Goal: Contribute content

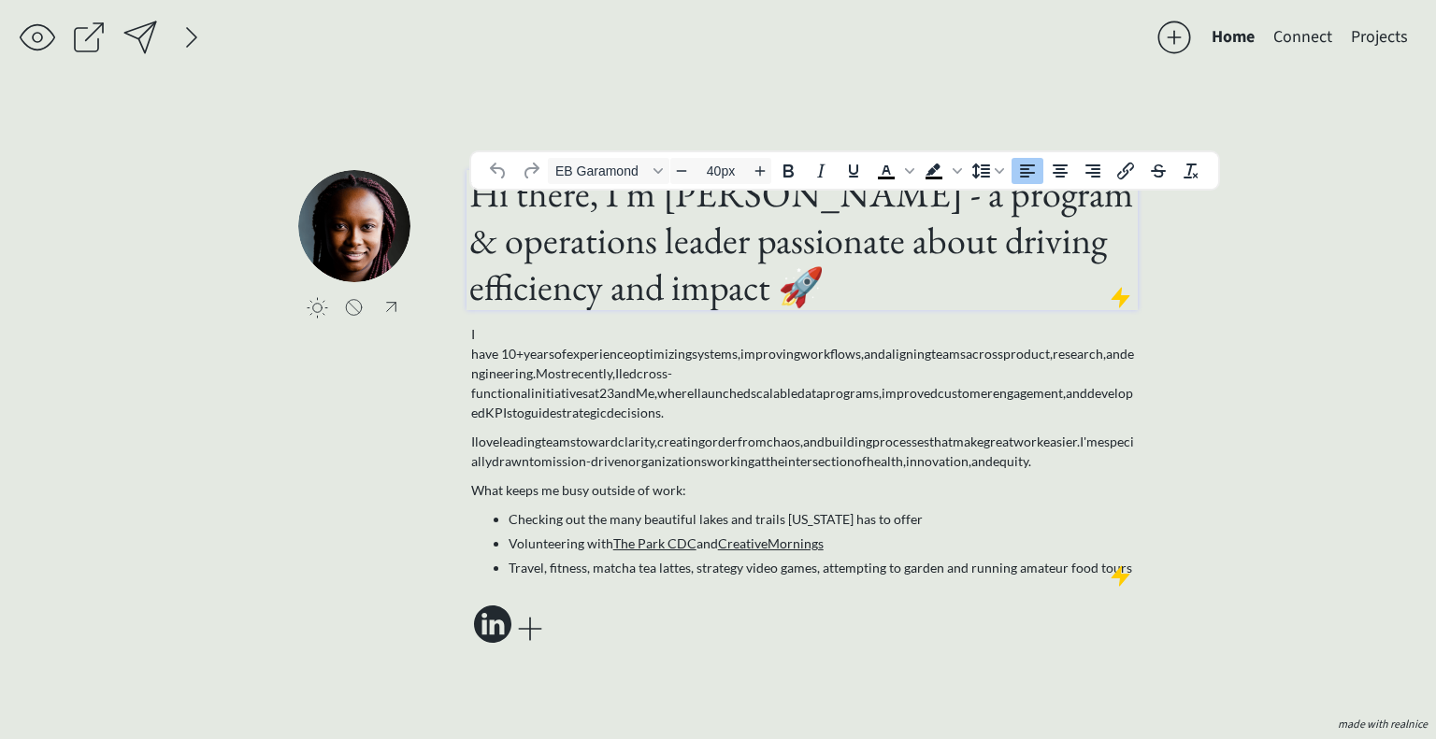
click at [969, 264] on h1 "Hi there, I'm [PERSON_NAME] - a program & operations leader passionate about dr…" at bounding box center [801, 240] width 665 height 140
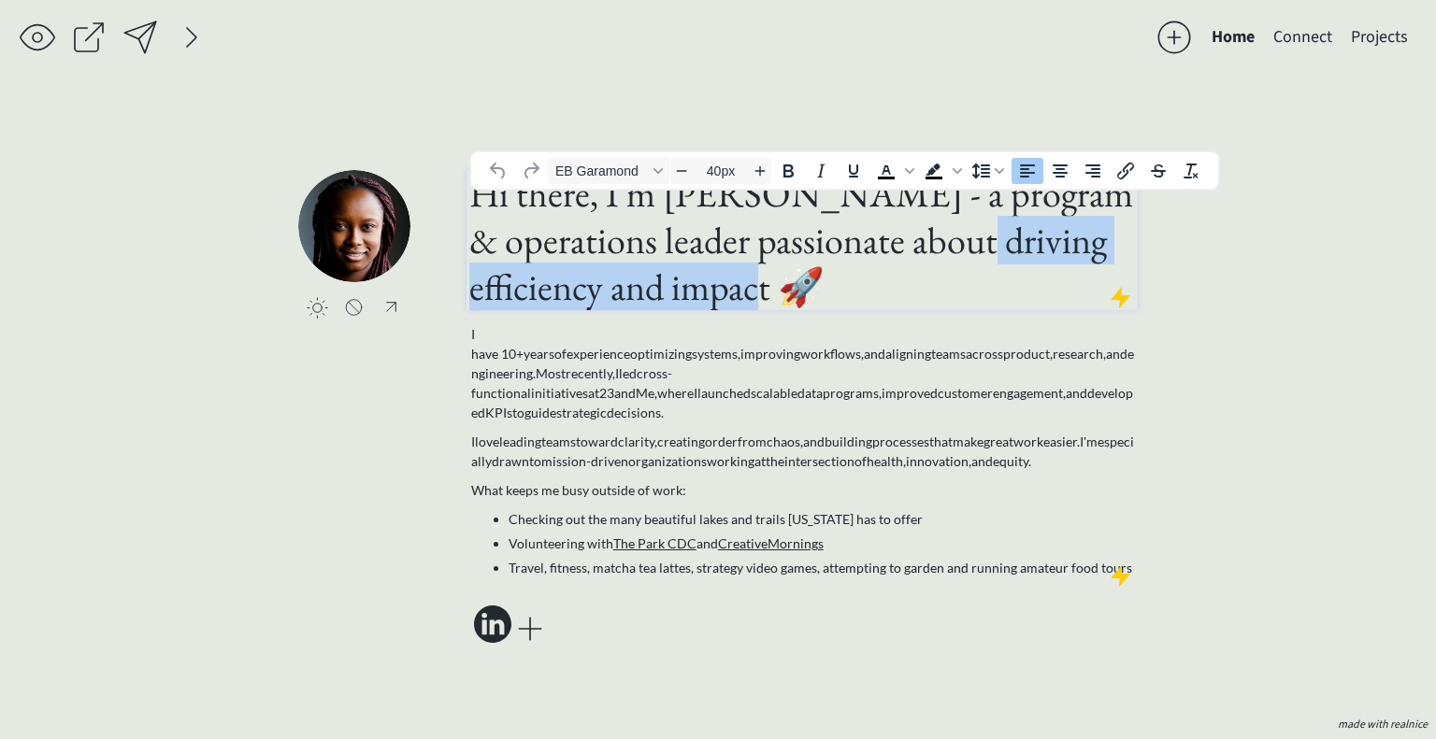
drag, startPoint x: 968, startPoint y: 264, endPoint x: 766, endPoint y: 316, distance: 208.6
click at [766, 310] on h1 "Hi there, I'm [PERSON_NAME] - a program & operations leader passionate about dr…" at bounding box center [801, 240] width 665 height 140
paste div
type input "40px"
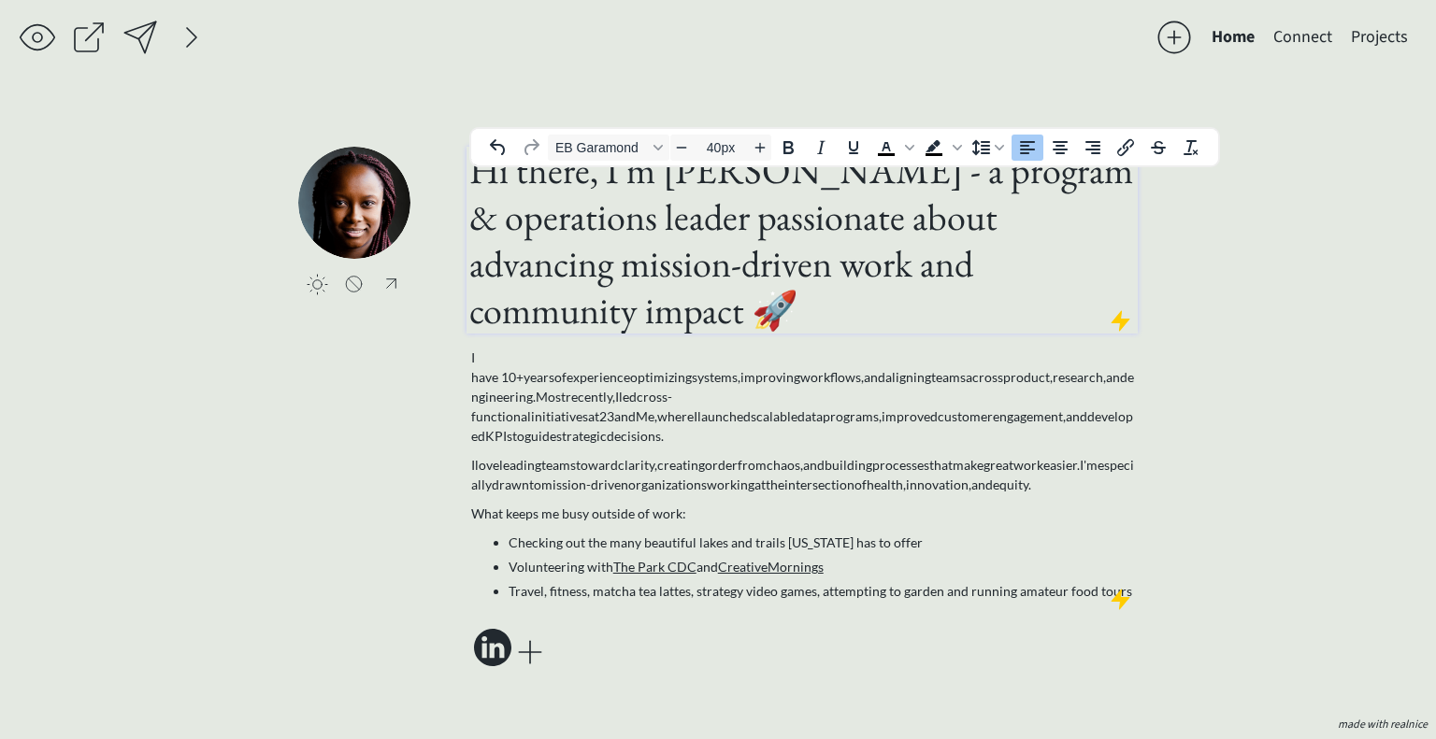
click at [906, 292] on h1 "Hi there, I'm [PERSON_NAME] - a program & operations leader passionate about ad…" at bounding box center [801, 240] width 665 height 187
click at [906, 292] on h1 "Hi there, I'm Liz Babalola - a program & operations leader passionate about adv…" at bounding box center [801, 240] width 665 height 187
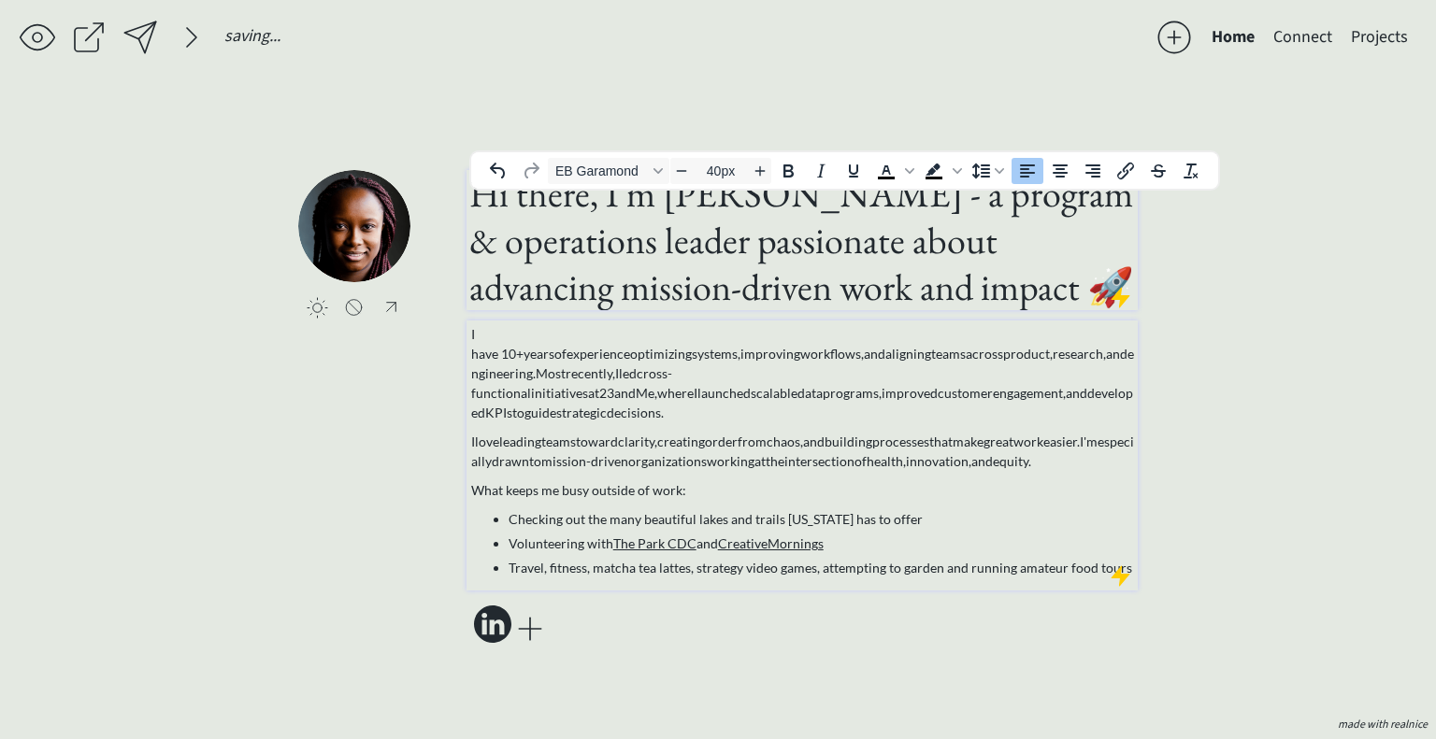
click at [578, 368] on span "engineering." at bounding box center [802, 364] width 663 height 36
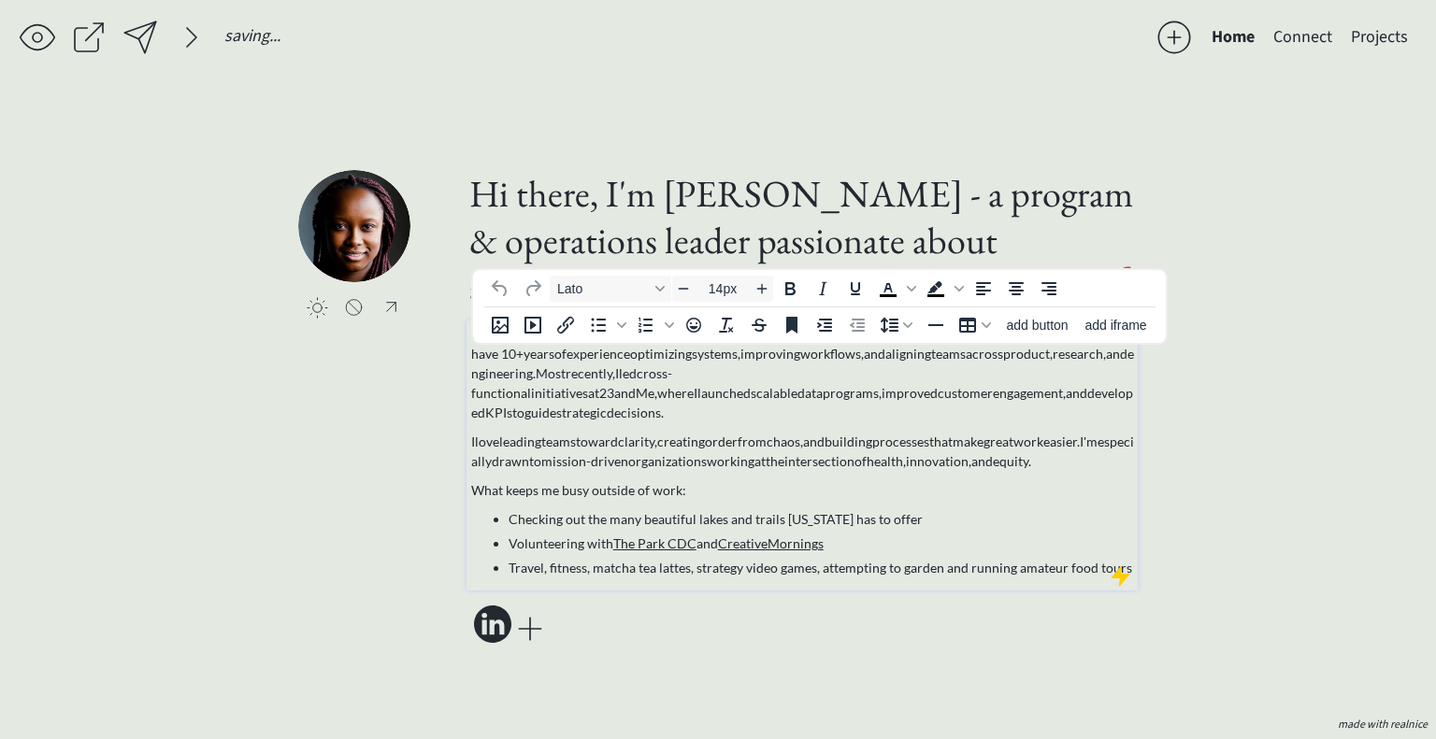
click at [578, 368] on span "engineering." at bounding box center [802, 364] width 663 height 36
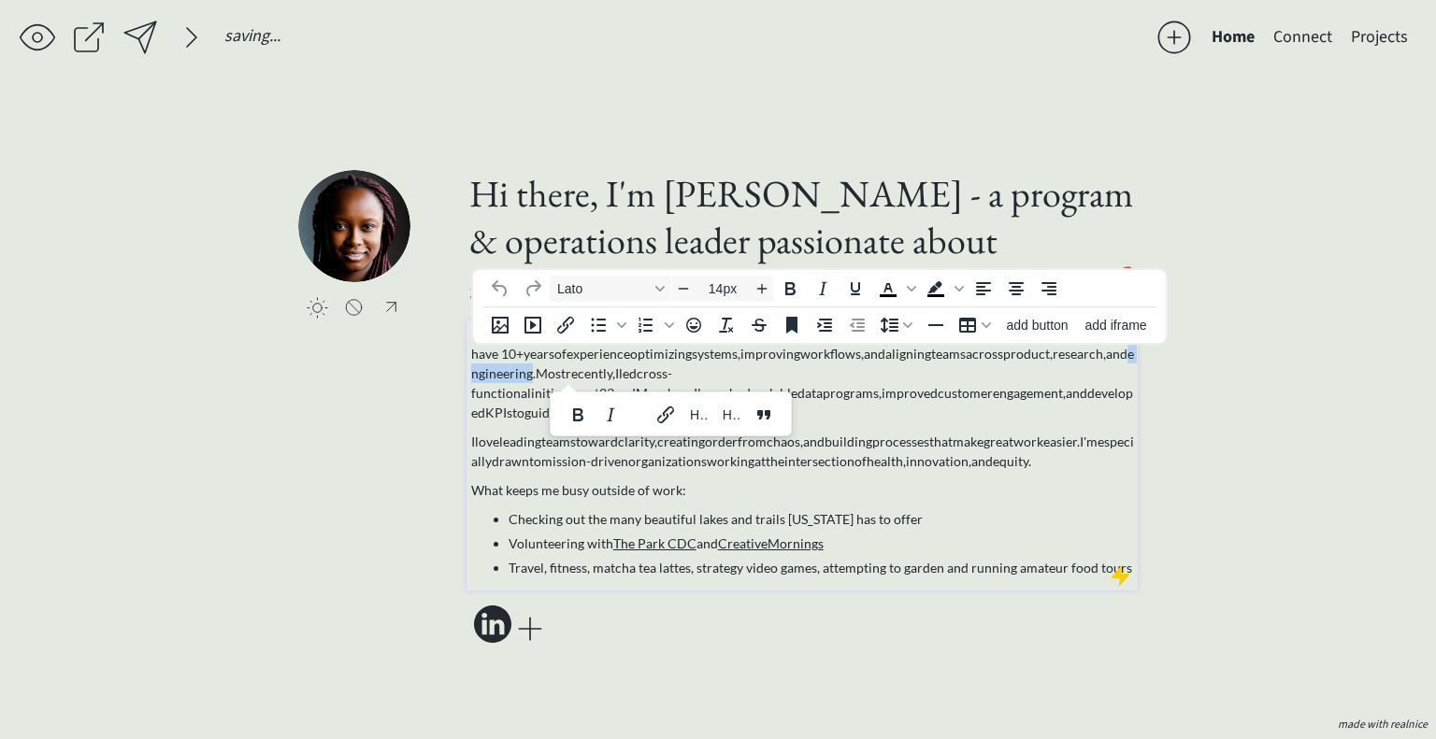
click at [578, 368] on span "engineering." at bounding box center [802, 364] width 663 height 36
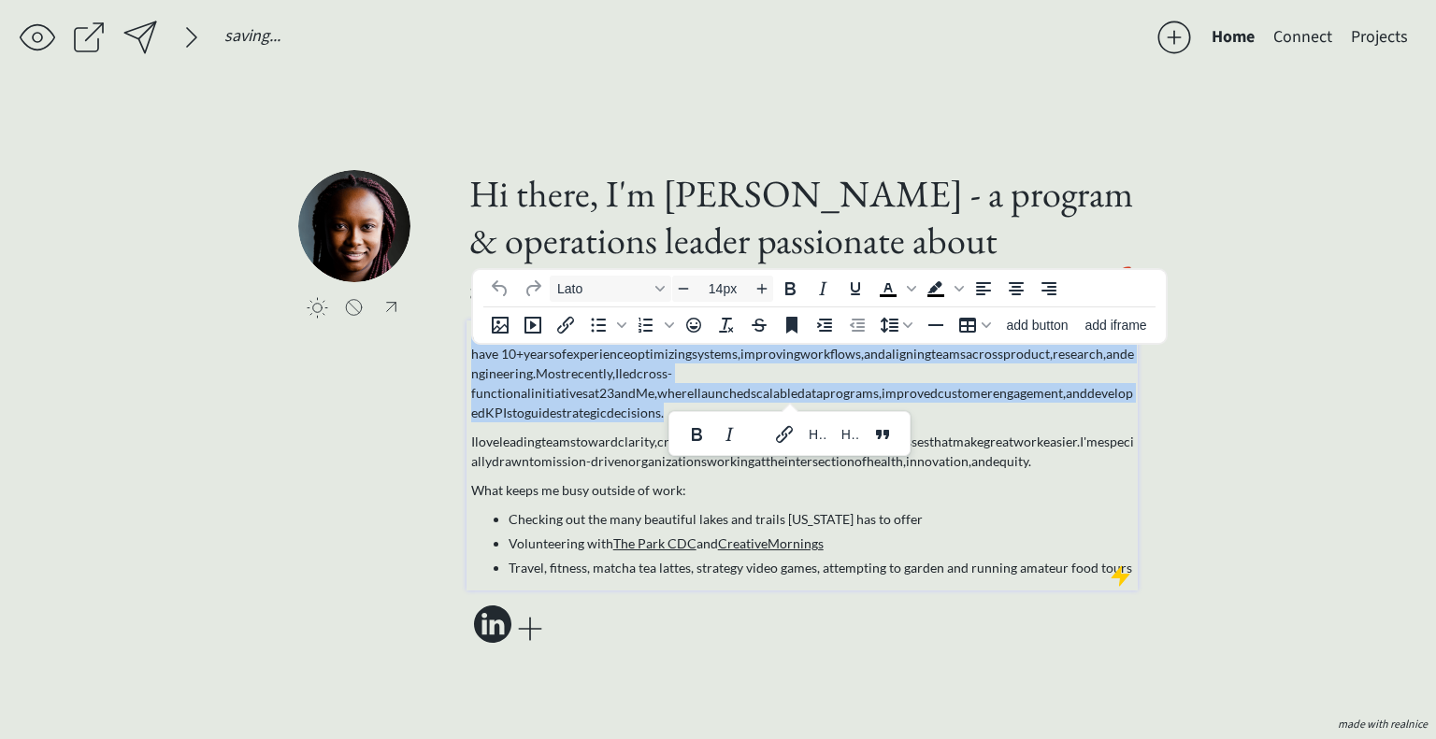
click at [674, 401] on p "I have 10+ years of experience optimizing systems, improving workflows, and ali…" at bounding box center [802, 373] width 663 height 98
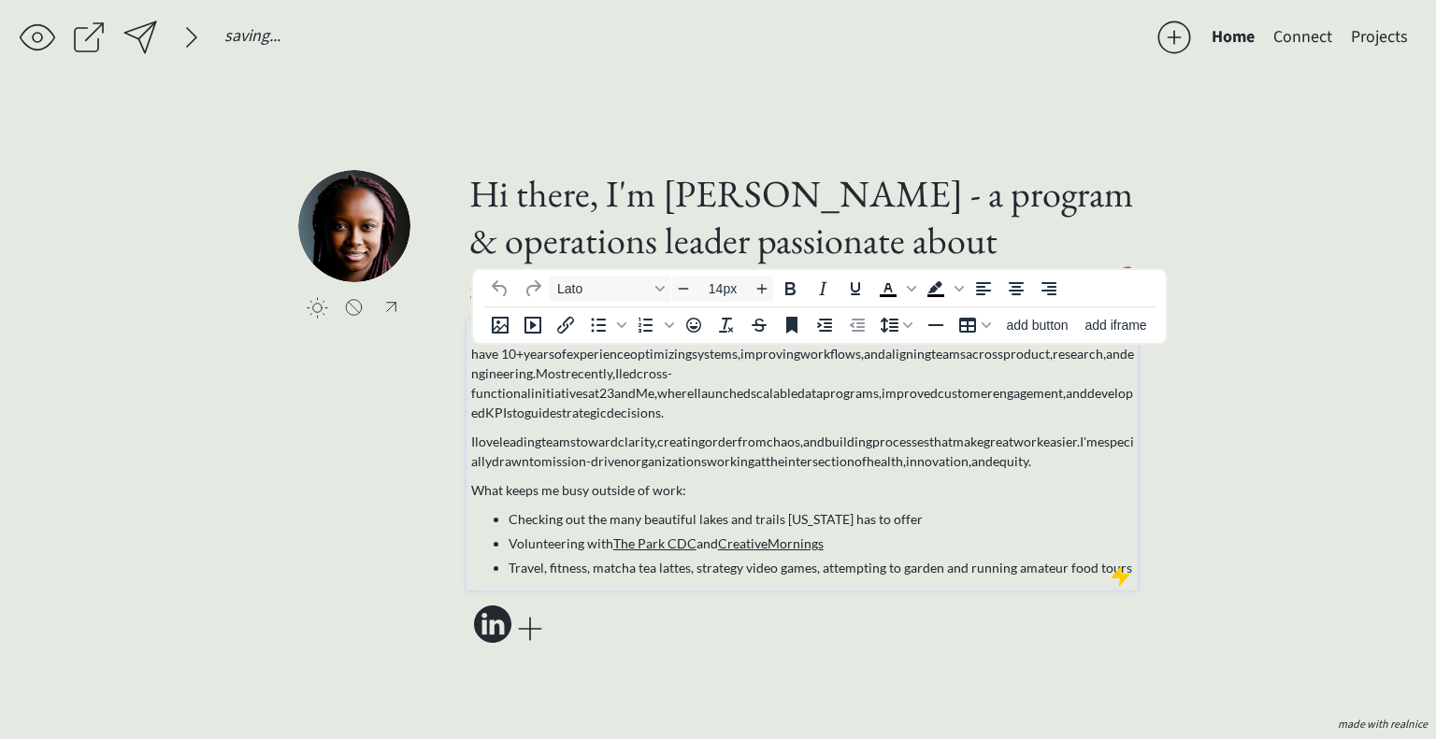
click at [1047, 395] on p "I have 10+ years of experience optimizing systems, improving workflows, and ali…" at bounding box center [802, 373] width 663 height 98
click at [1037, 393] on p "I have 10+ years of experience optimizing systems, improving workflows, and ali…" at bounding box center [802, 373] width 663 height 98
click at [560, 219] on h1 "Hi there, I'm [PERSON_NAME] - a program & operations leader passionate about ad…" at bounding box center [801, 240] width 665 height 140
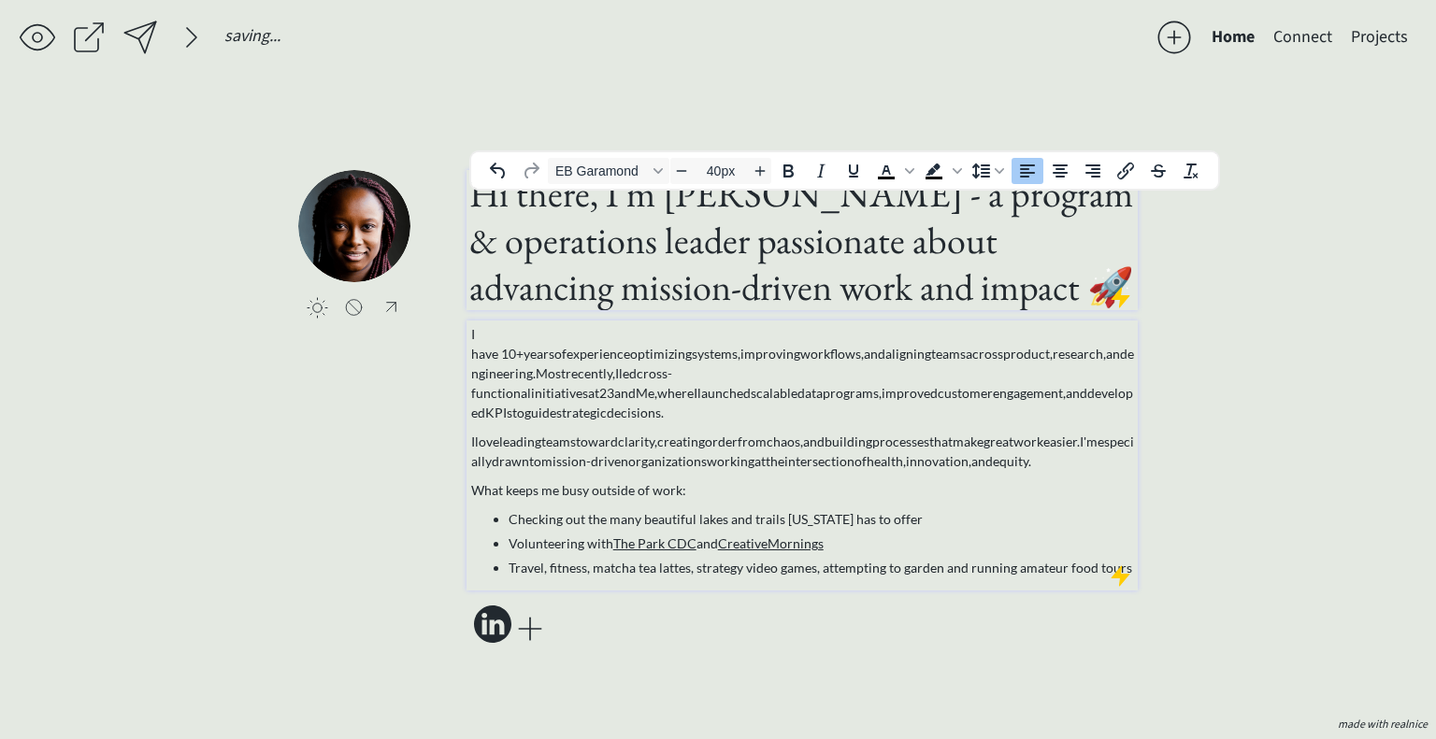
click at [809, 509] on li "Checking out the many beautiful lakes and trails [US_STATE] has to offer" at bounding box center [820, 519] width 625 height 20
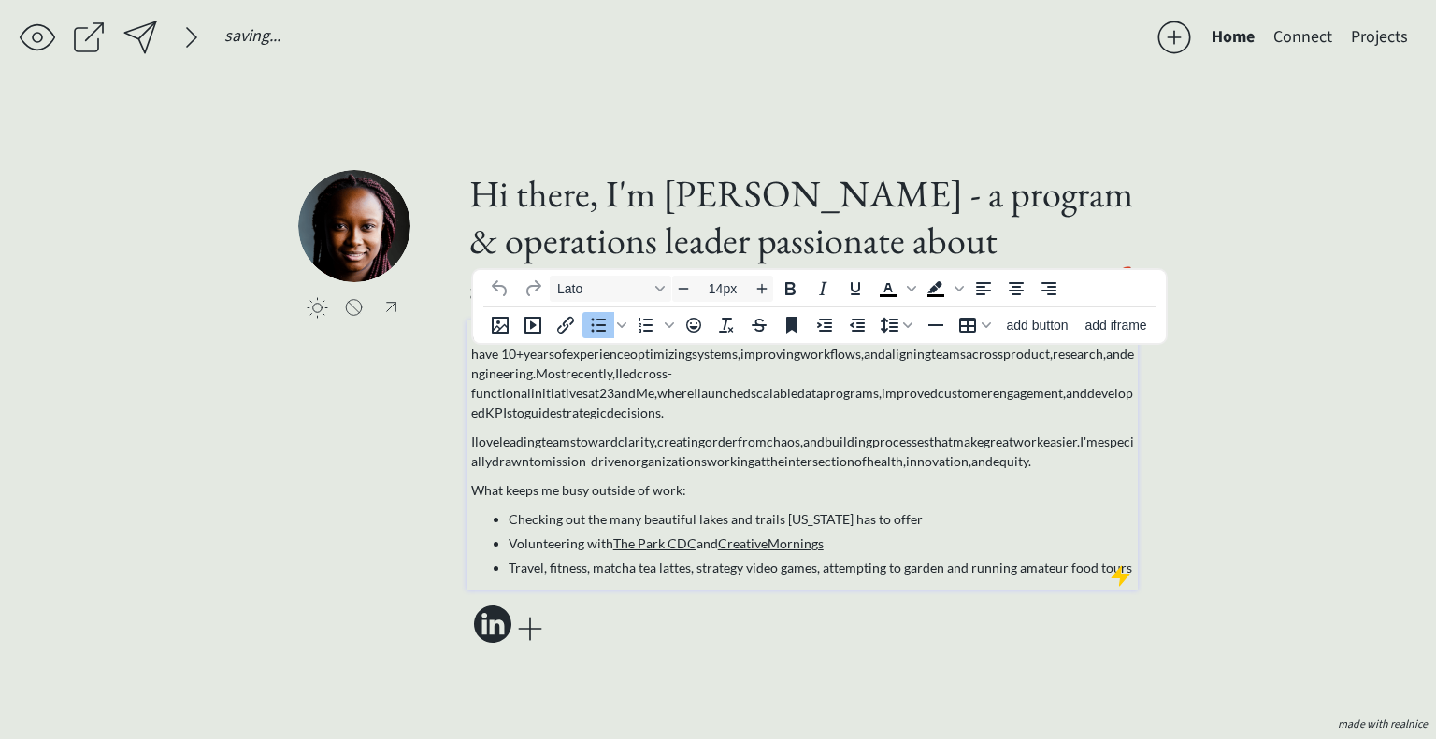
click at [1026, 403] on div "I have 10+ years of experience optimizing systems, improving workflows, and ali…" at bounding box center [802, 450] width 663 height 253
click at [1047, 400] on p "I have 10+ years of experience optimizing systems, improving workflows, and ali…" at bounding box center [802, 373] width 663 height 98
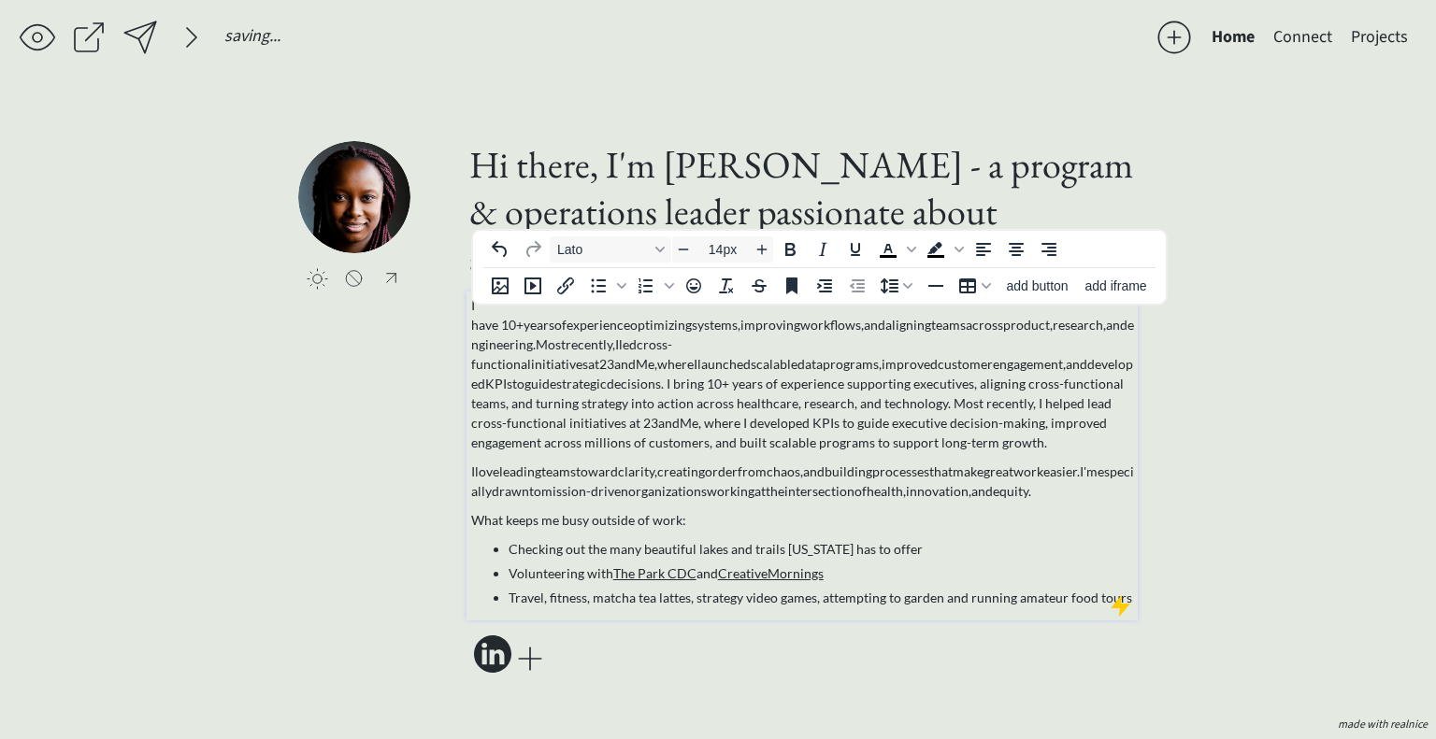
click at [1049, 376] on span "decisions. I bring 10+ years of experience supporting executives, aligning cros…" at bounding box center [797, 413] width 652 height 75
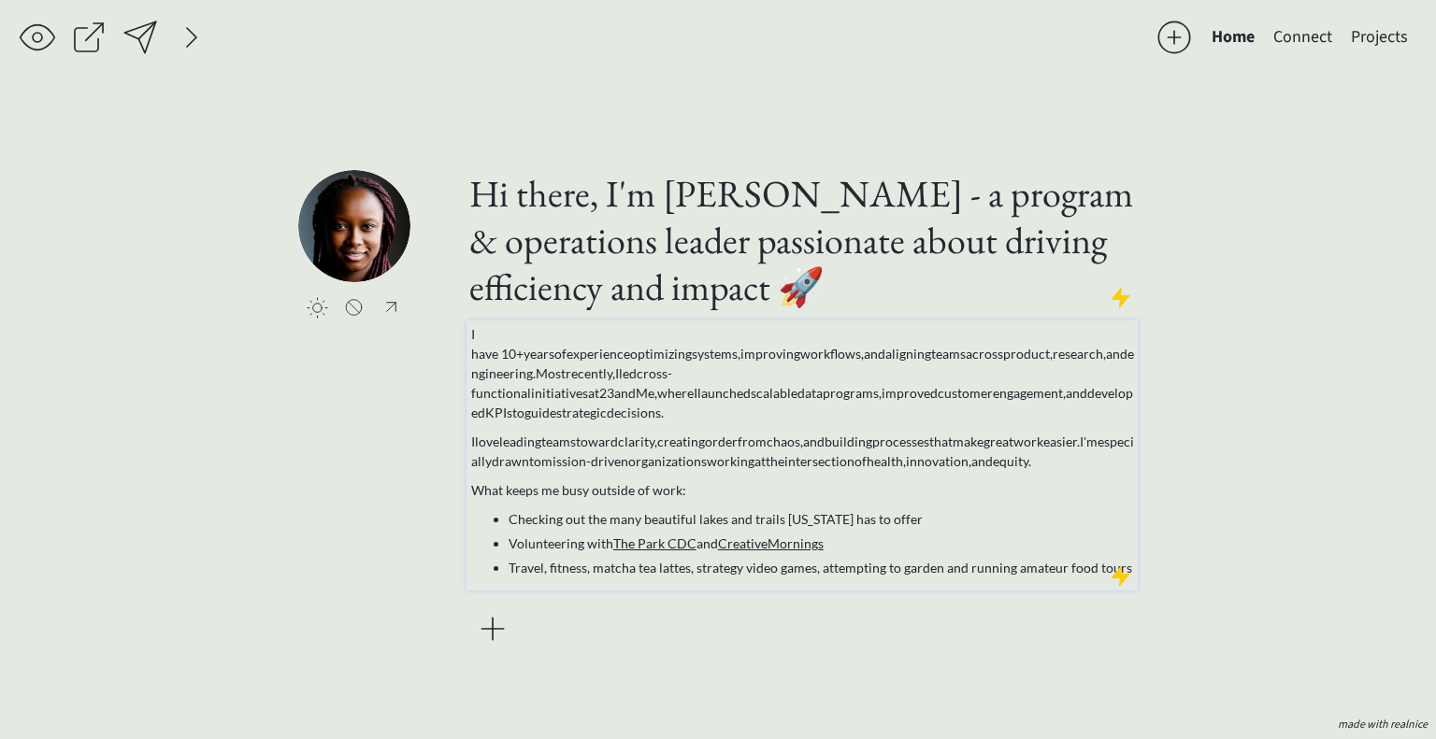
click at [510, 351] on span "10+" at bounding box center [512, 354] width 22 height 16
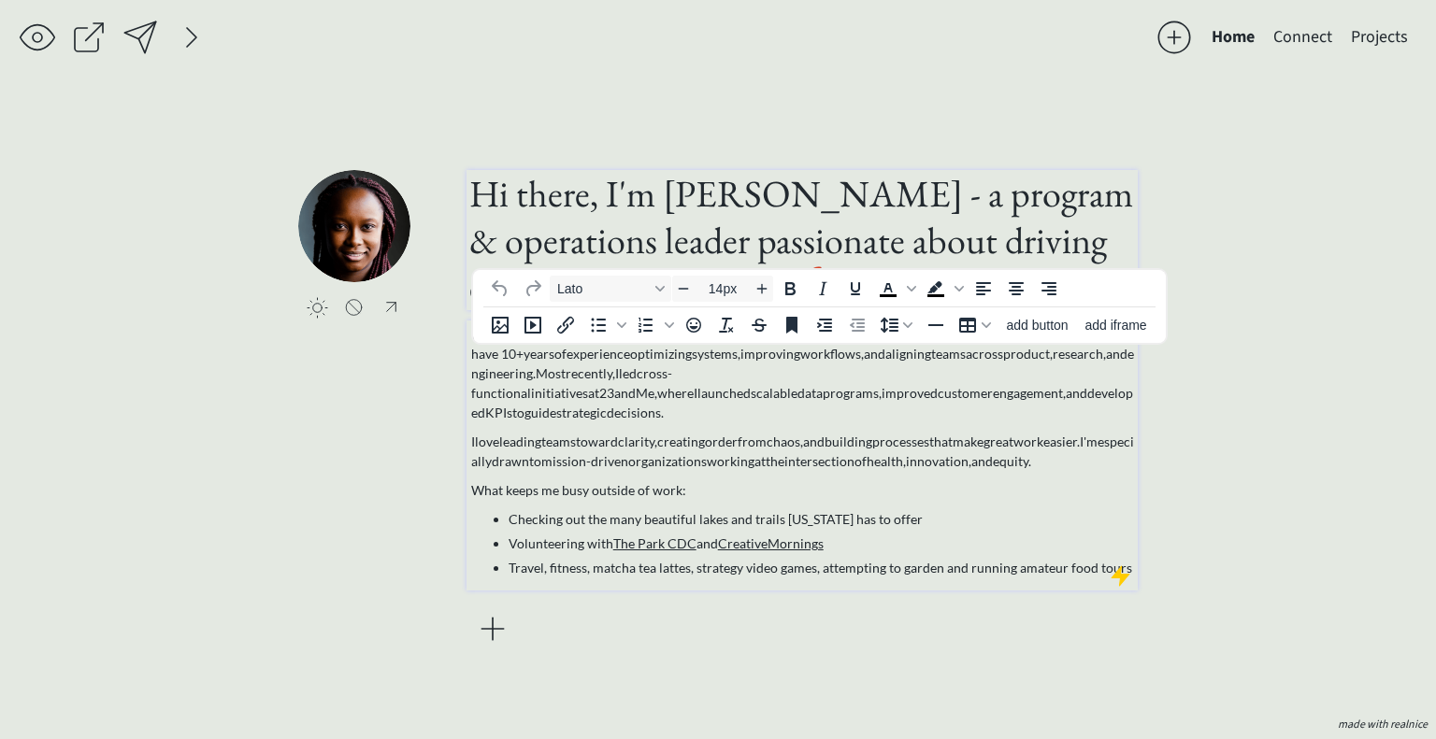
click at [975, 258] on h1 "Hi there, I'm [PERSON_NAME] - a program & operations leader passionate about dr…" at bounding box center [801, 240] width 665 height 140
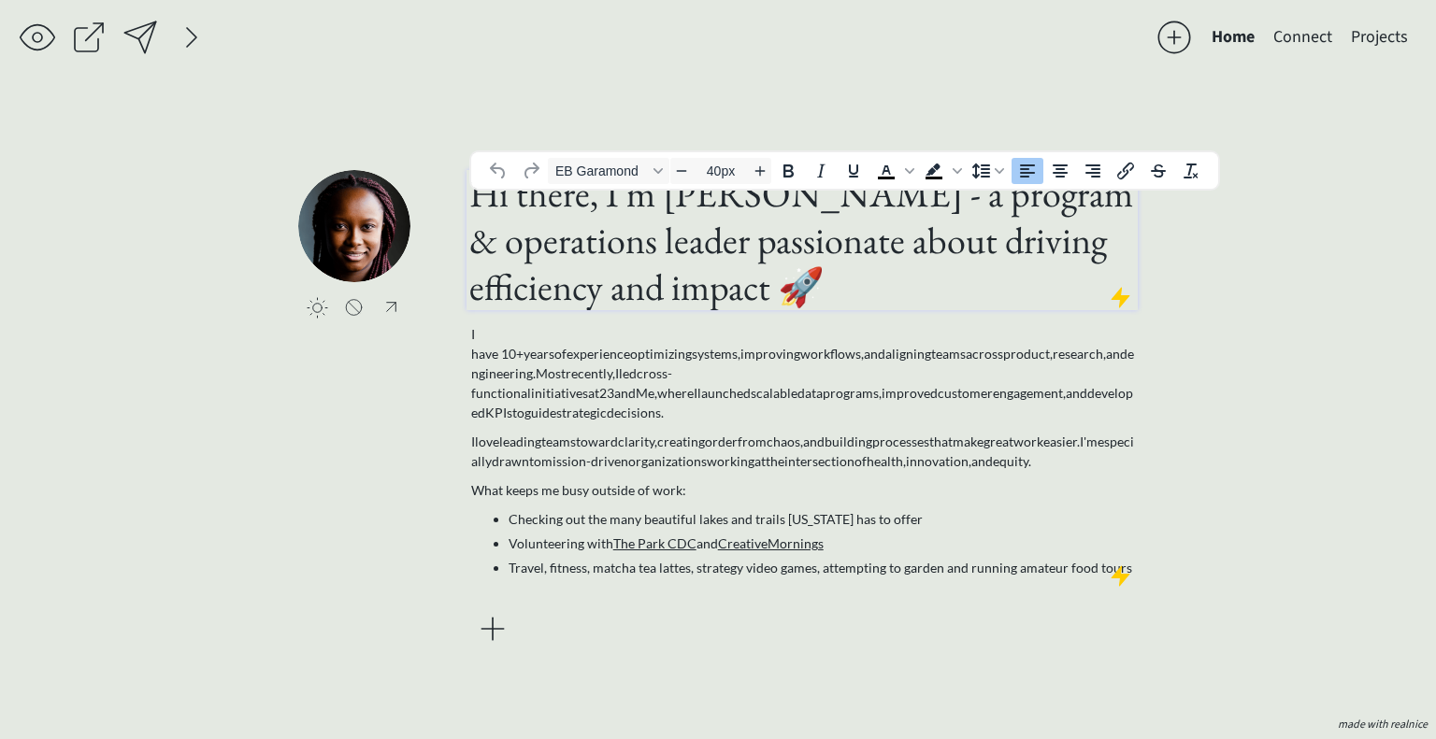
click at [975, 258] on h1 "Hi there, I'm [PERSON_NAME] - a program & operations leader passionate about dr…" at bounding box center [801, 240] width 665 height 140
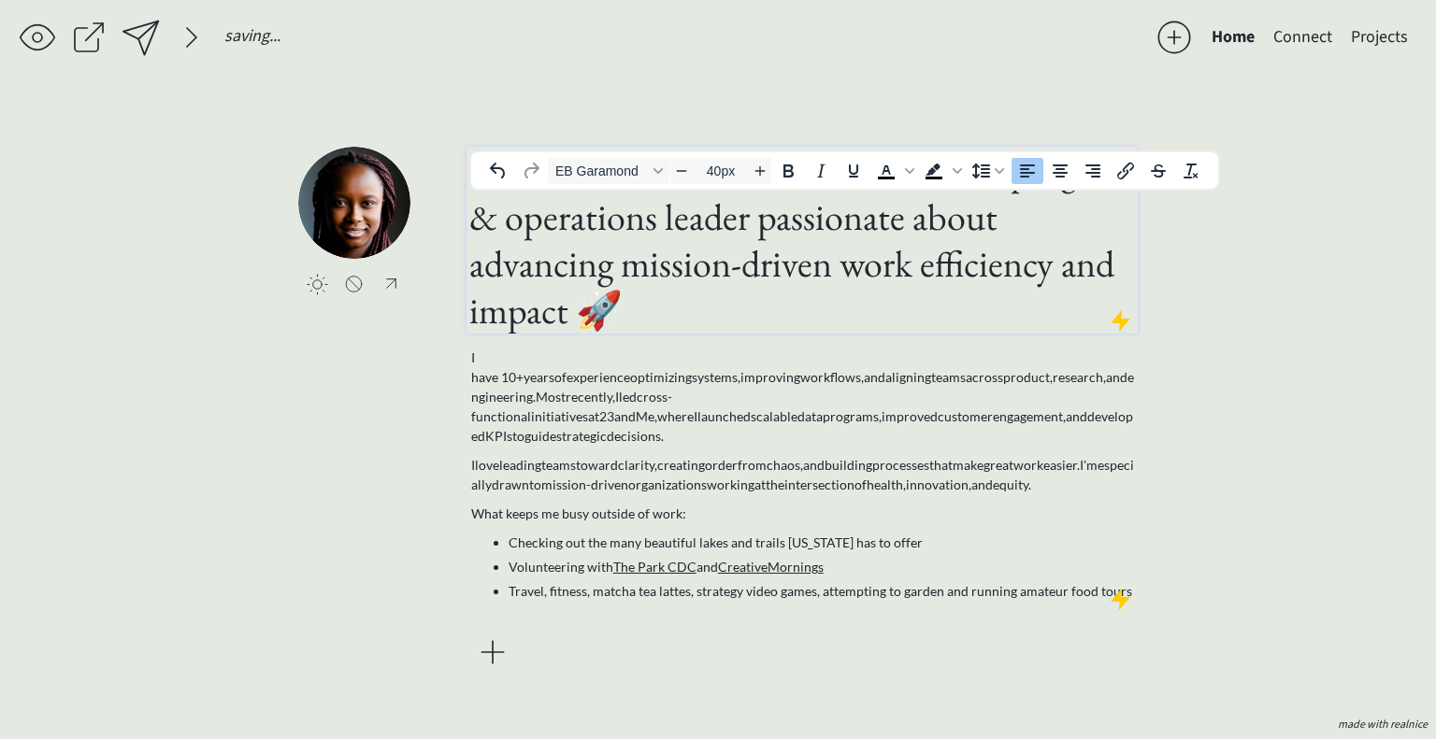
click at [842, 317] on h1 "Hi there, I'm Liz Babalola - a program & operations leader passionate about adv…" at bounding box center [801, 240] width 665 height 187
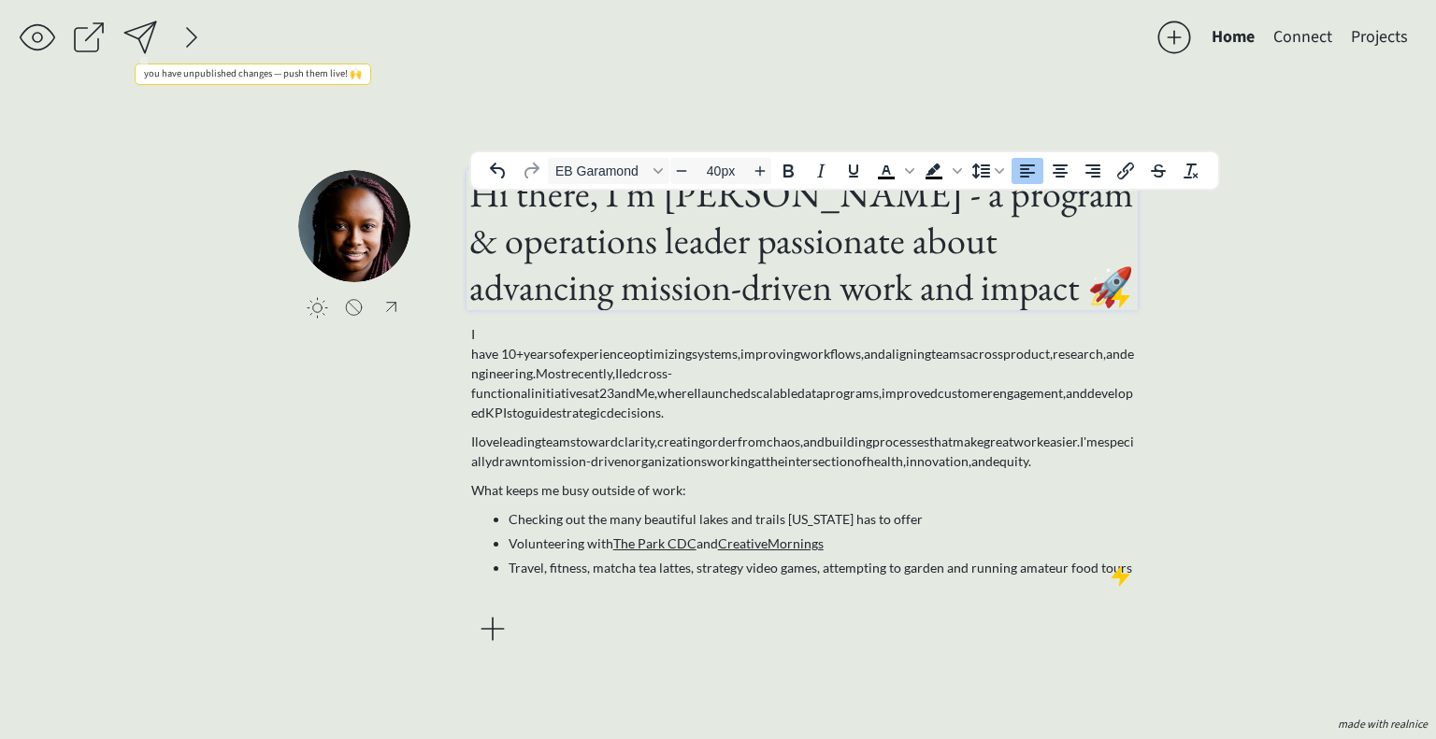
click at [149, 47] on div at bounding box center [140, 37] width 37 height 37
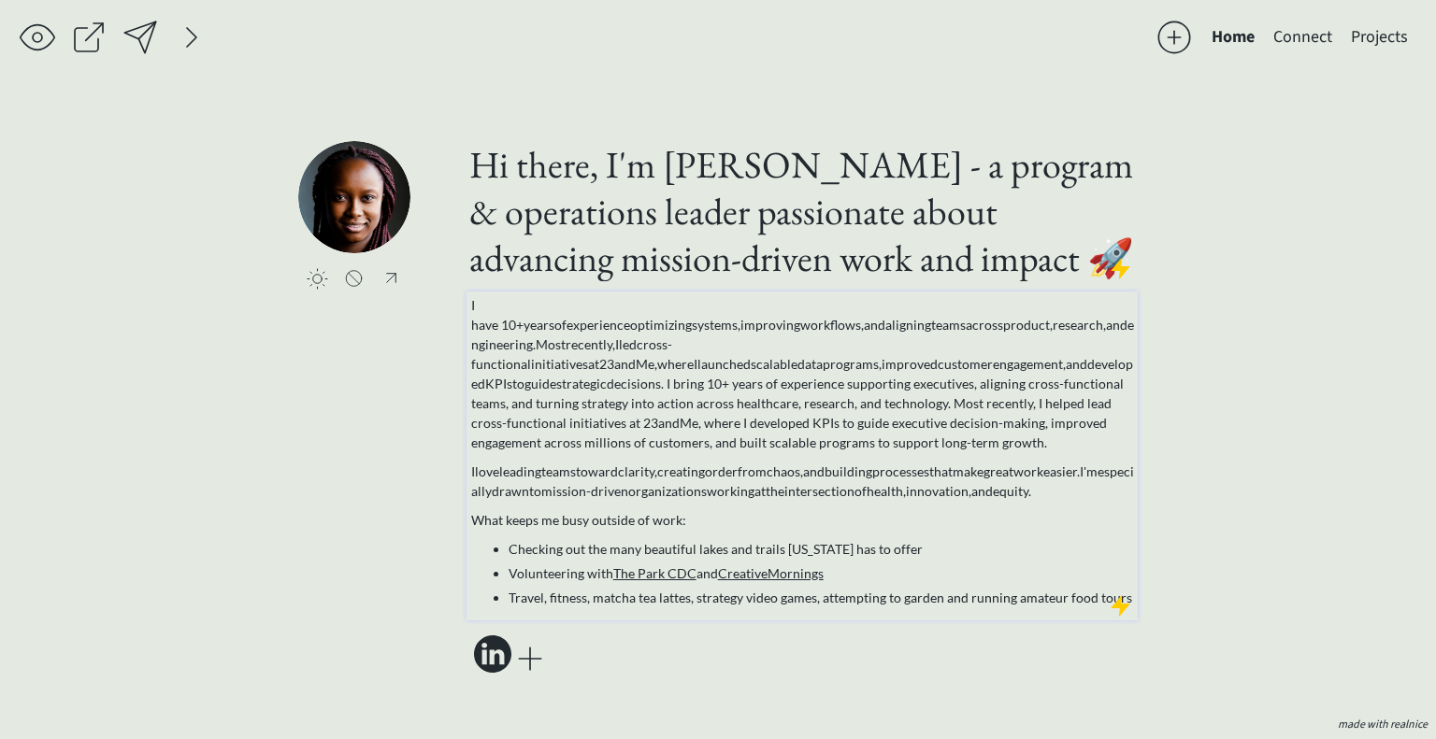
click at [1051, 376] on span "decisions. I bring 10+ years of experience supporting executives, aligning cros…" at bounding box center [797, 413] width 652 height 75
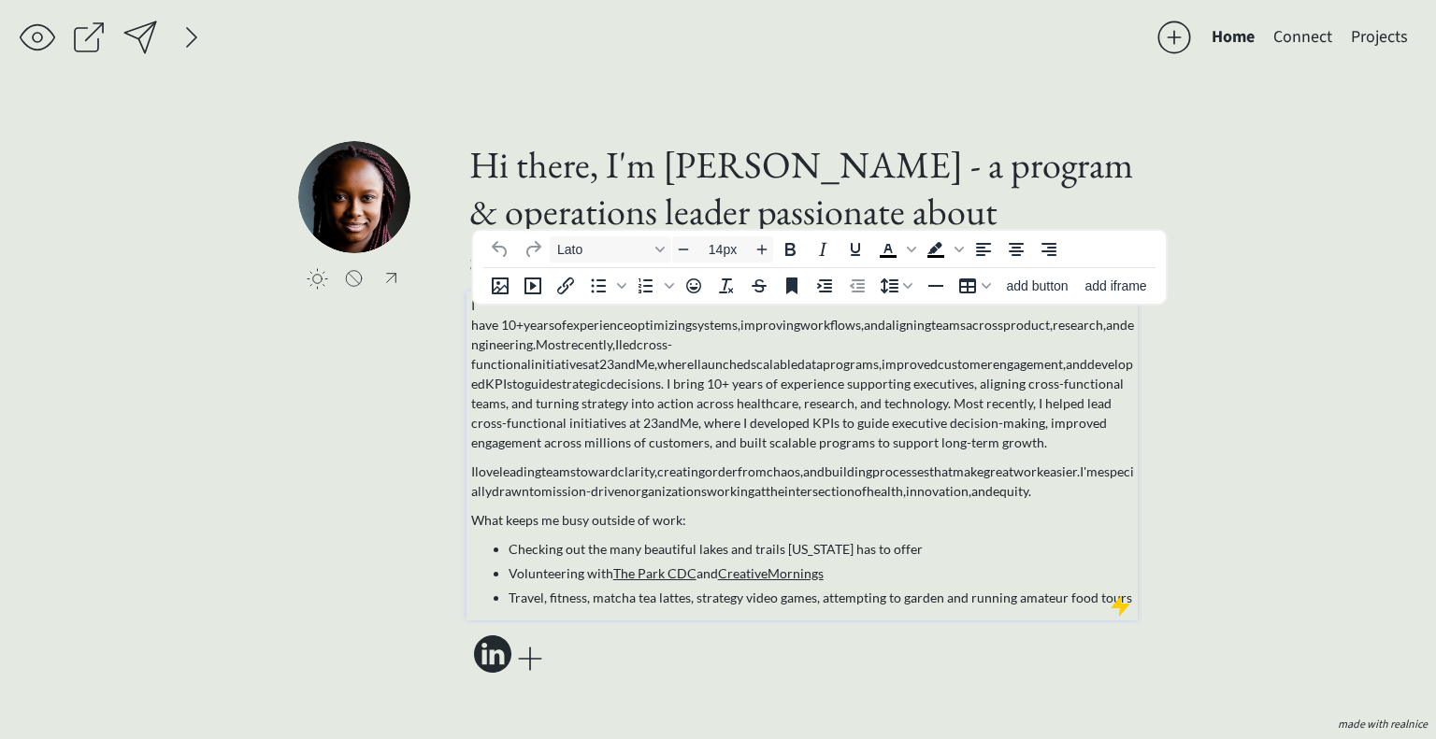
click at [1051, 376] on span "decisions. I bring 10+ years of experience supporting executives, aligning cros…" at bounding box center [797, 413] width 652 height 75
click at [995, 415] on span "decisions. I have 10+ years of experience supporting executives, aligning cross…" at bounding box center [795, 413] width 649 height 75
drag, startPoint x: 1032, startPoint y: 376, endPoint x: 612, endPoint y: 395, distance: 420.1
click at [612, 395] on span "decisions. I have 10+ years of experience supporting executives, aligning cross…" at bounding box center [795, 413] width 649 height 75
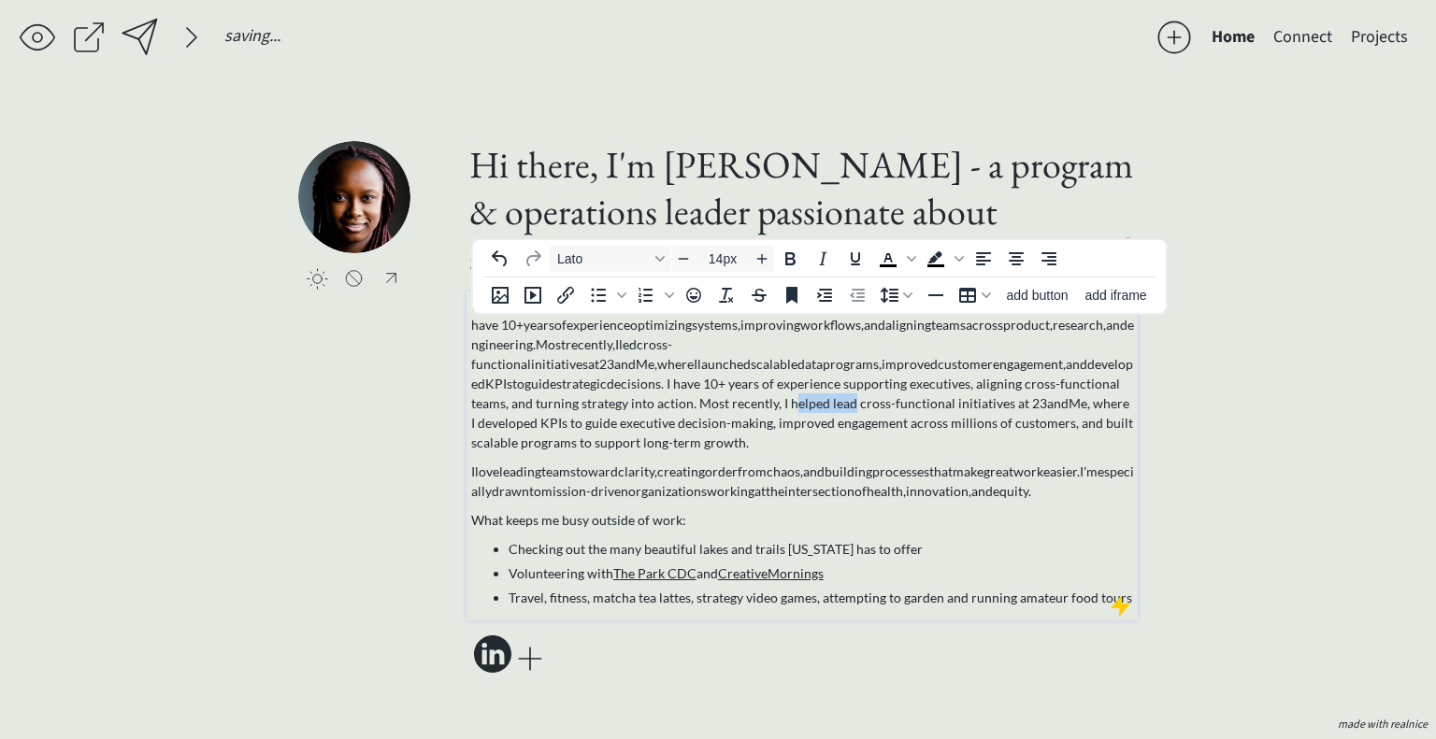
drag, startPoint x: 475, startPoint y: 406, endPoint x: 535, endPoint y: 408, distance: 59.9
click at [535, 408] on span "decisions. I have 10+ years of experience supporting executives, aligning cross…" at bounding box center [802, 413] width 662 height 75
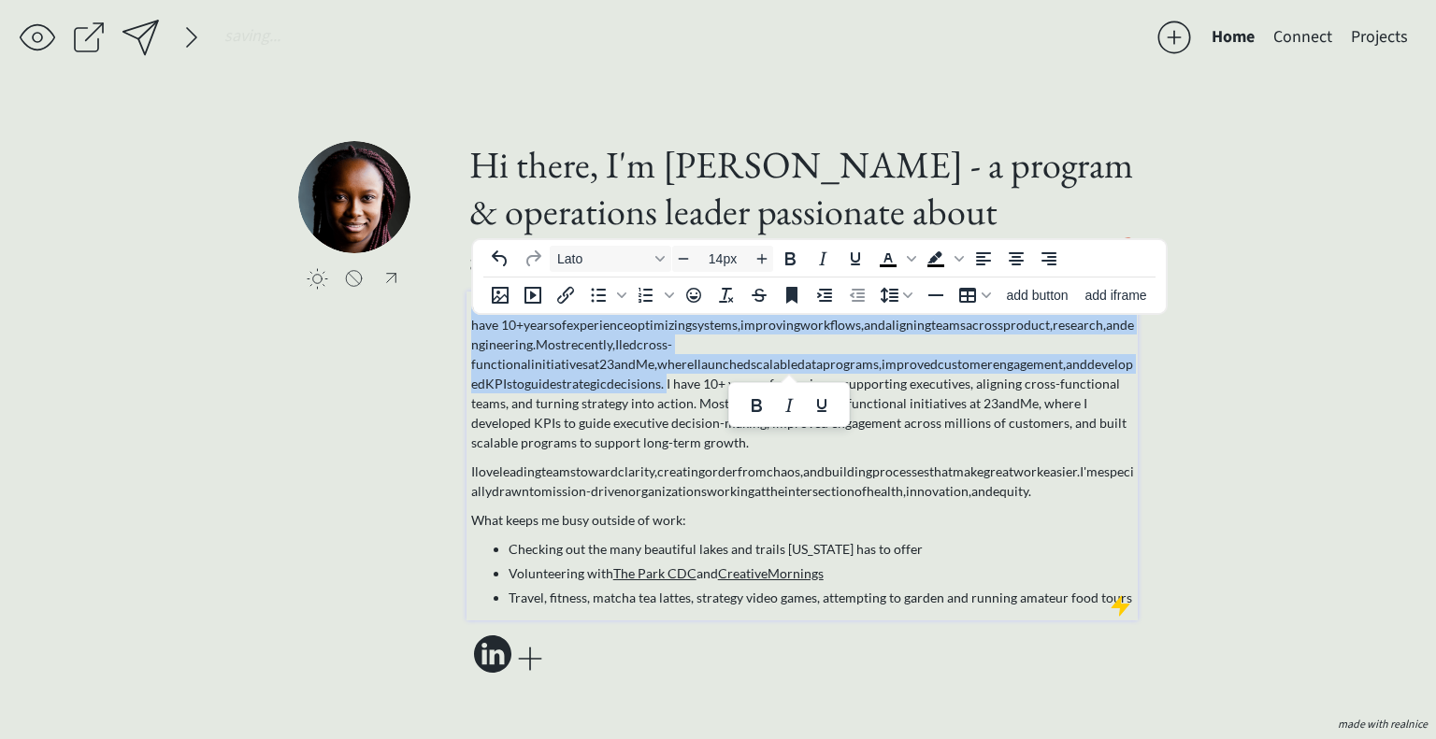
drag, startPoint x: 1022, startPoint y: 368, endPoint x: 466, endPoint y: 324, distance: 557.8
click at [466, 324] on div "I have 10+ years of experience optimizing systems, improving workflows, and ali…" at bounding box center [801, 456] width 671 height 329
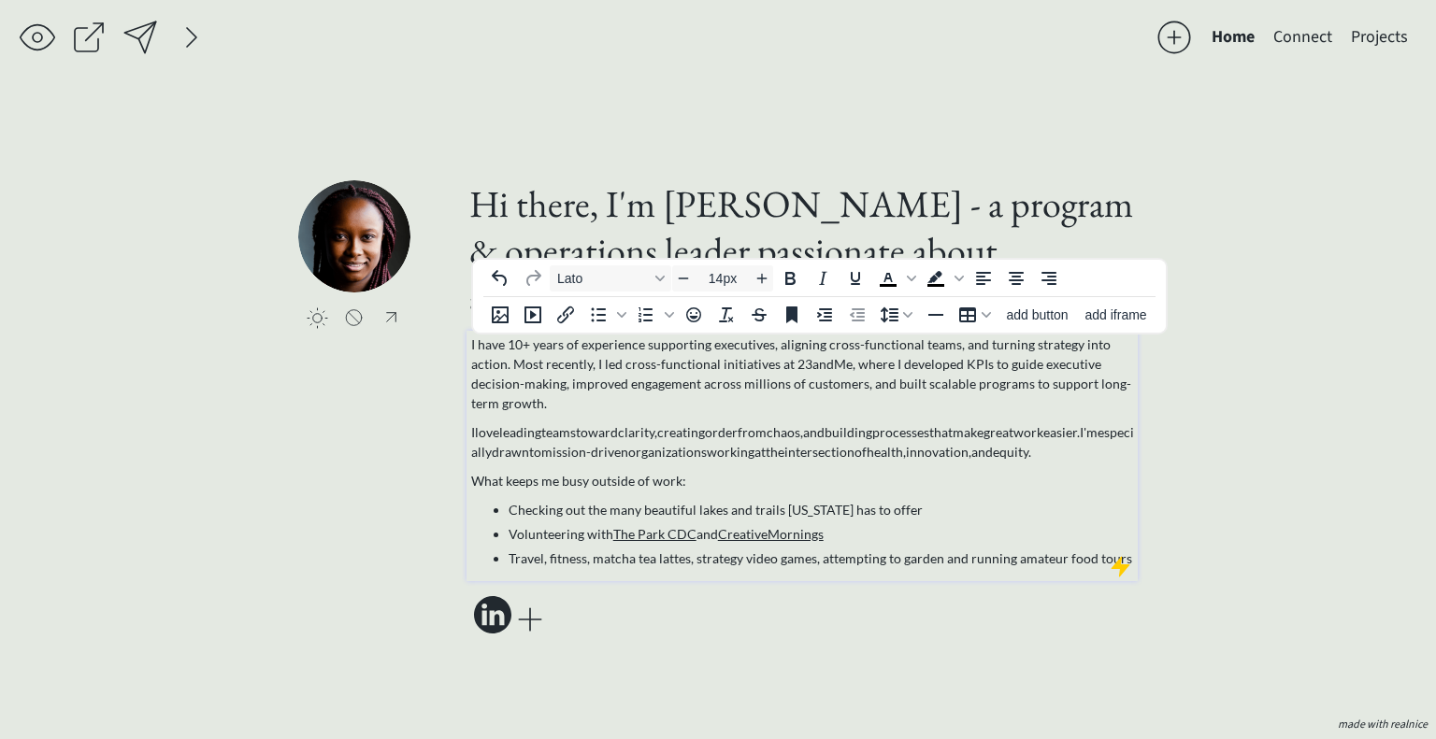
click at [541, 445] on span "to" at bounding box center [535, 452] width 12 height 16
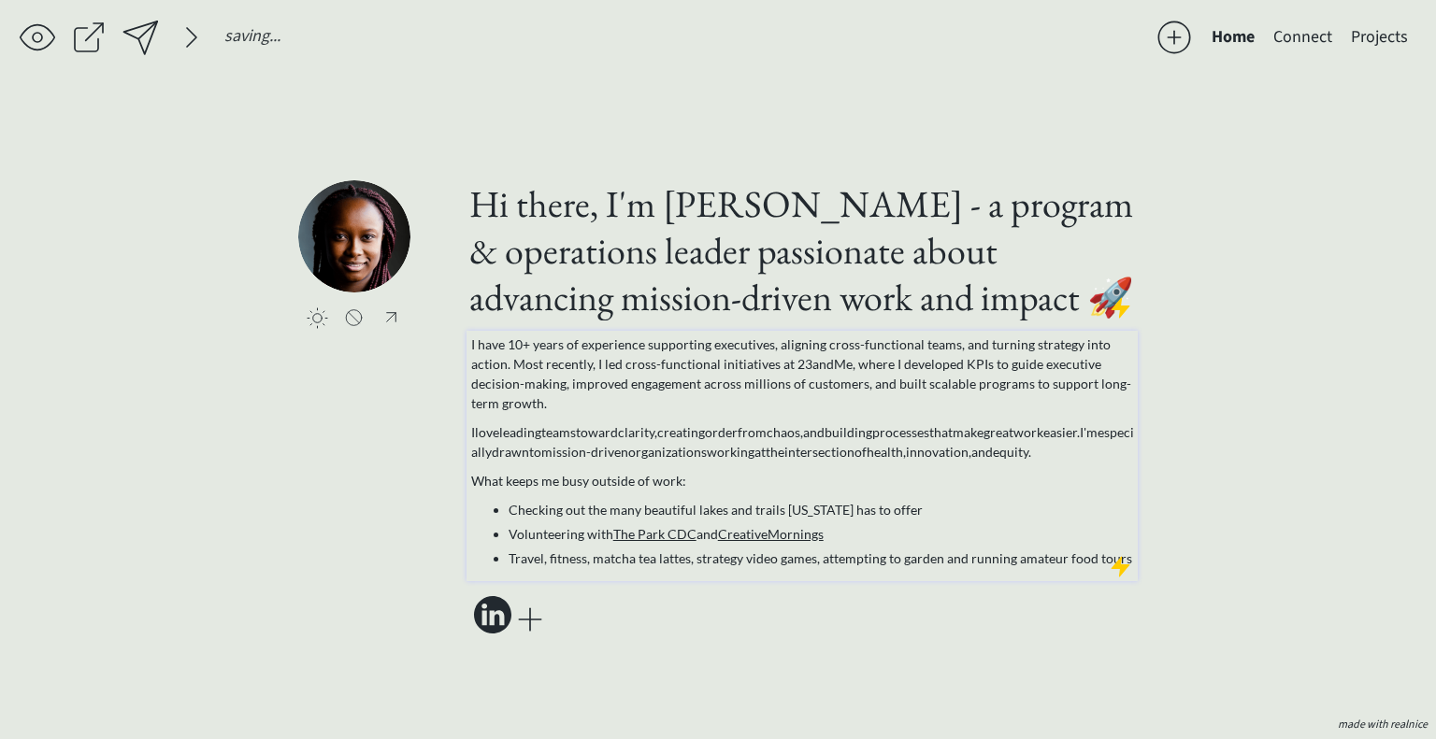
click at [541, 445] on span "to" at bounding box center [535, 452] width 12 height 16
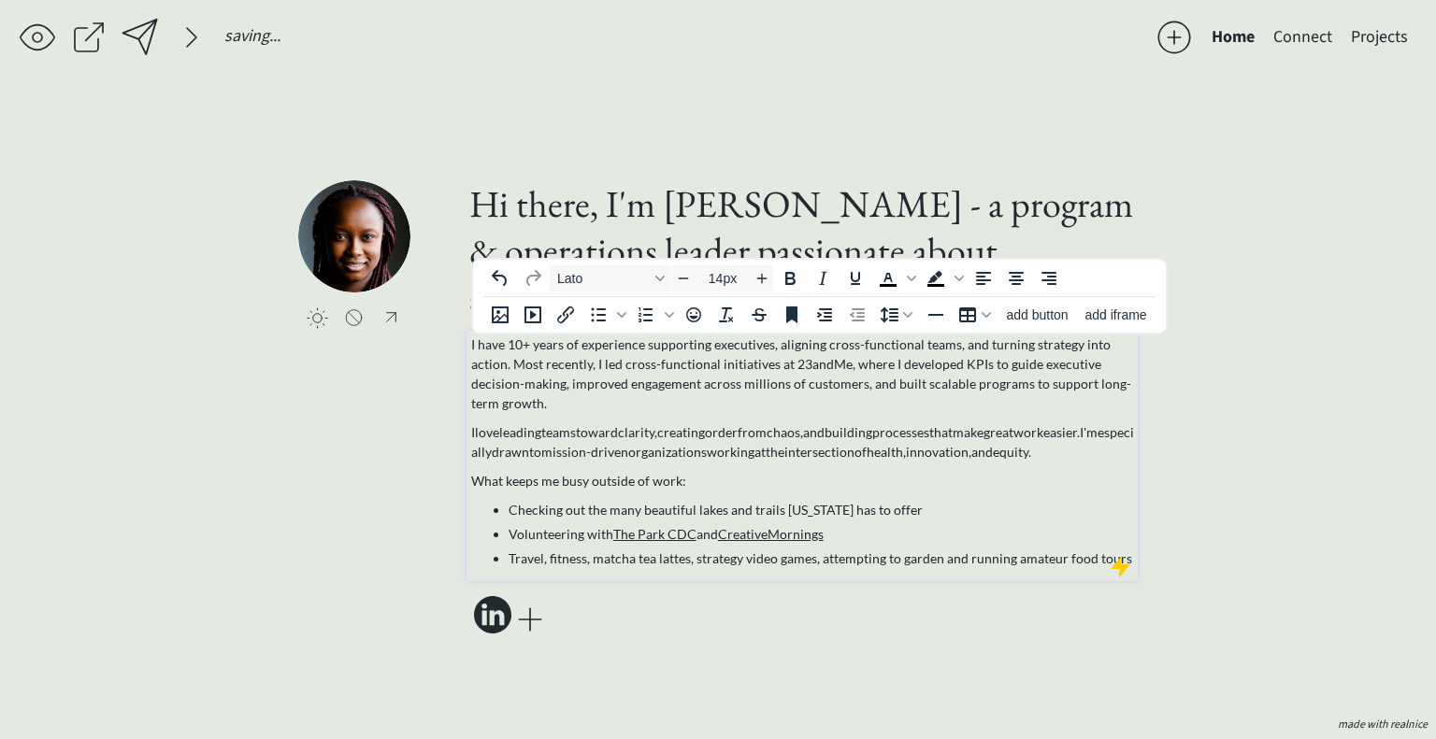
click at [541, 445] on span "to" at bounding box center [535, 452] width 12 height 16
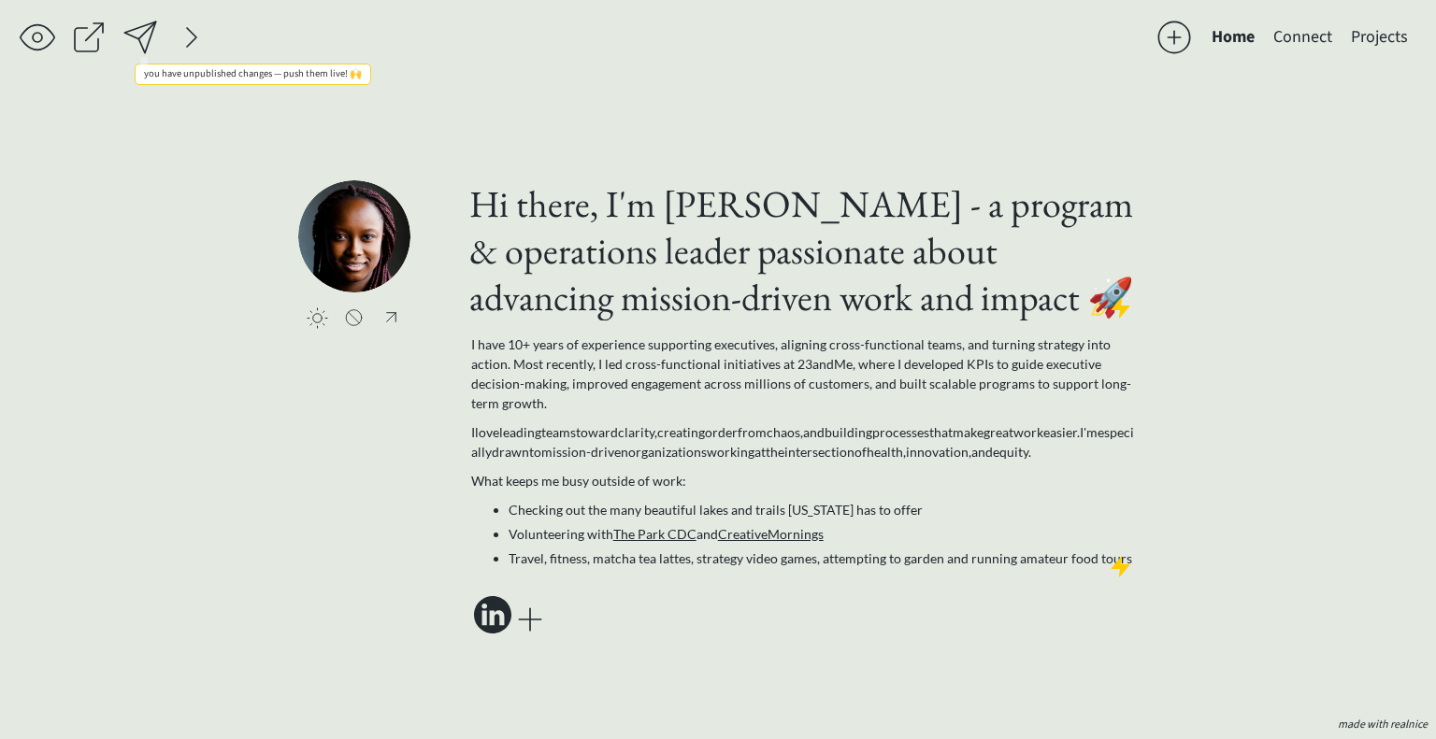
click at [144, 35] on div at bounding box center [140, 37] width 37 height 37
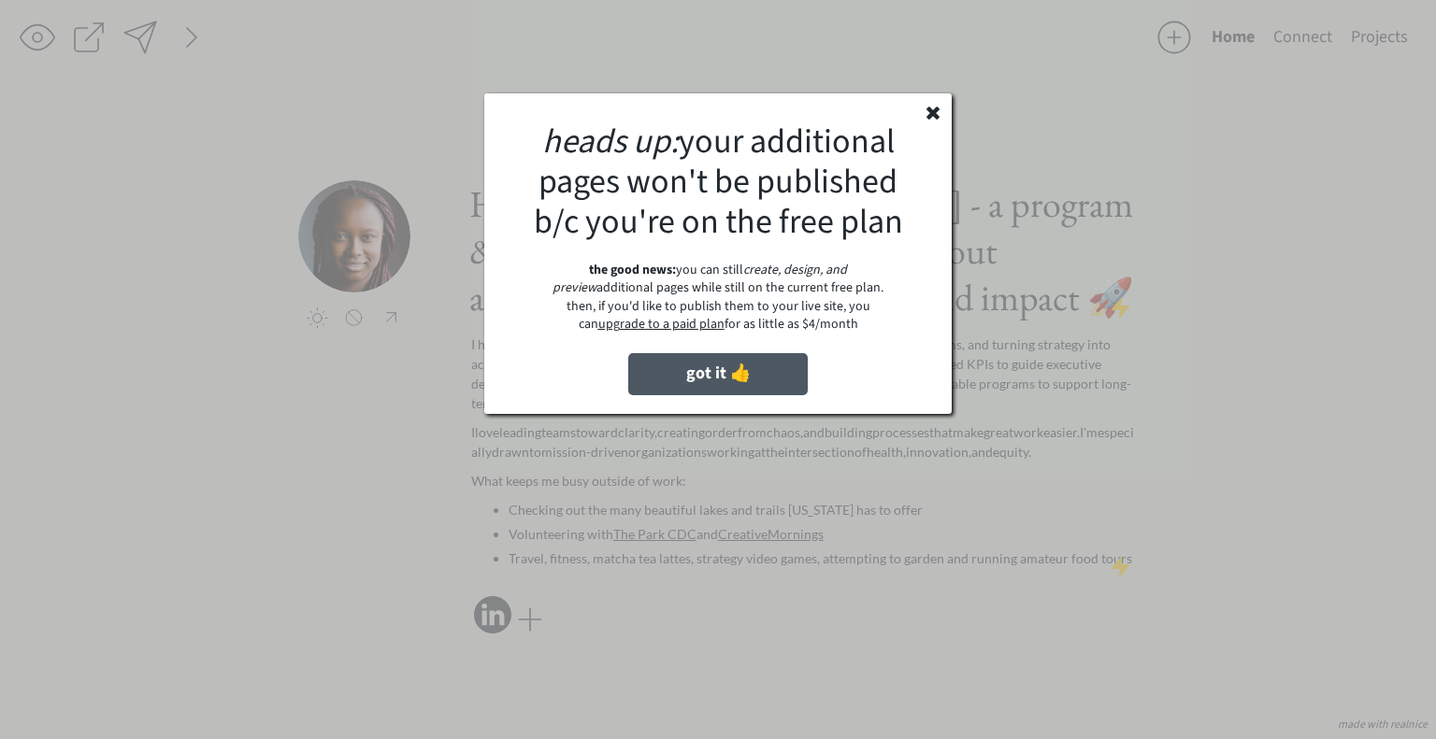
click at [665, 372] on button "got it 👍" at bounding box center [717, 374] width 179 height 42
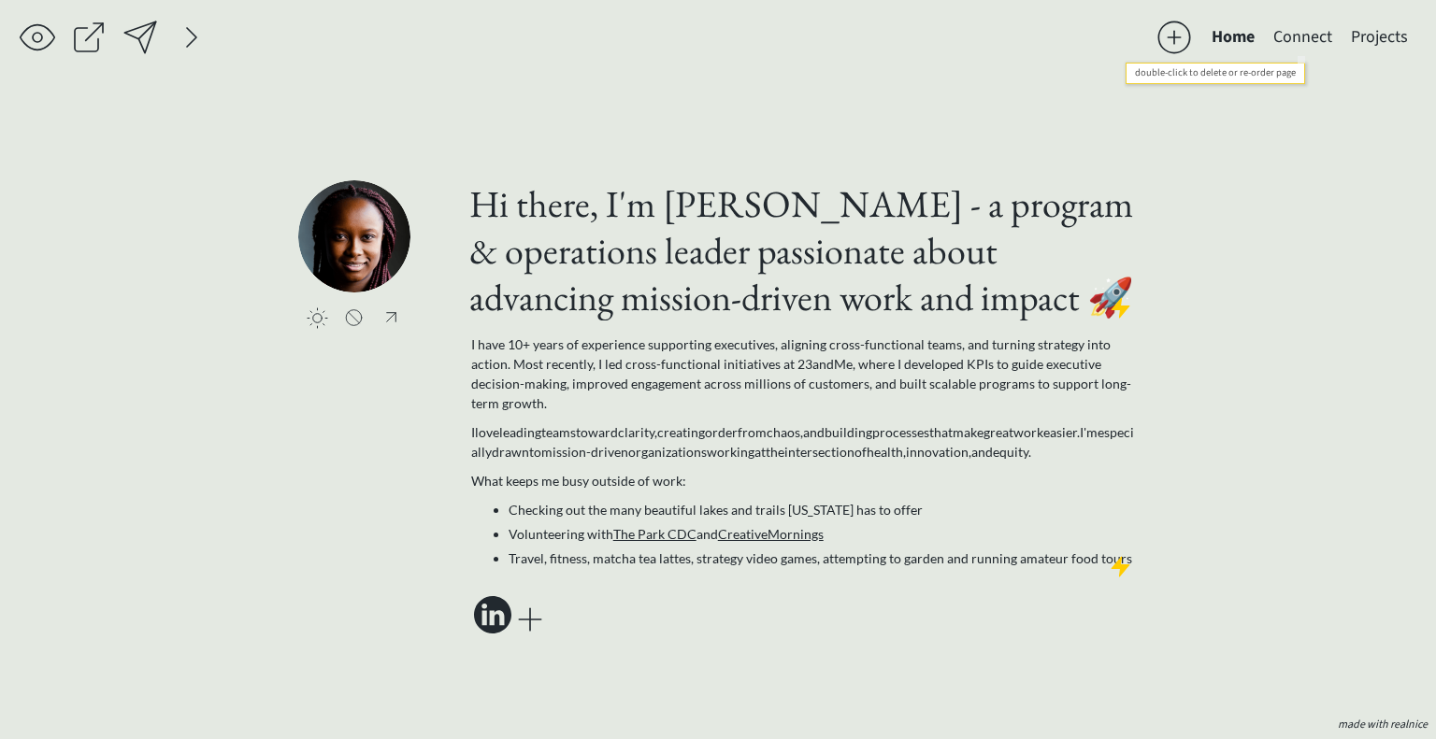
click at [1294, 35] on button "Connect" at bounding box center [1303, 37] width 78 height 37
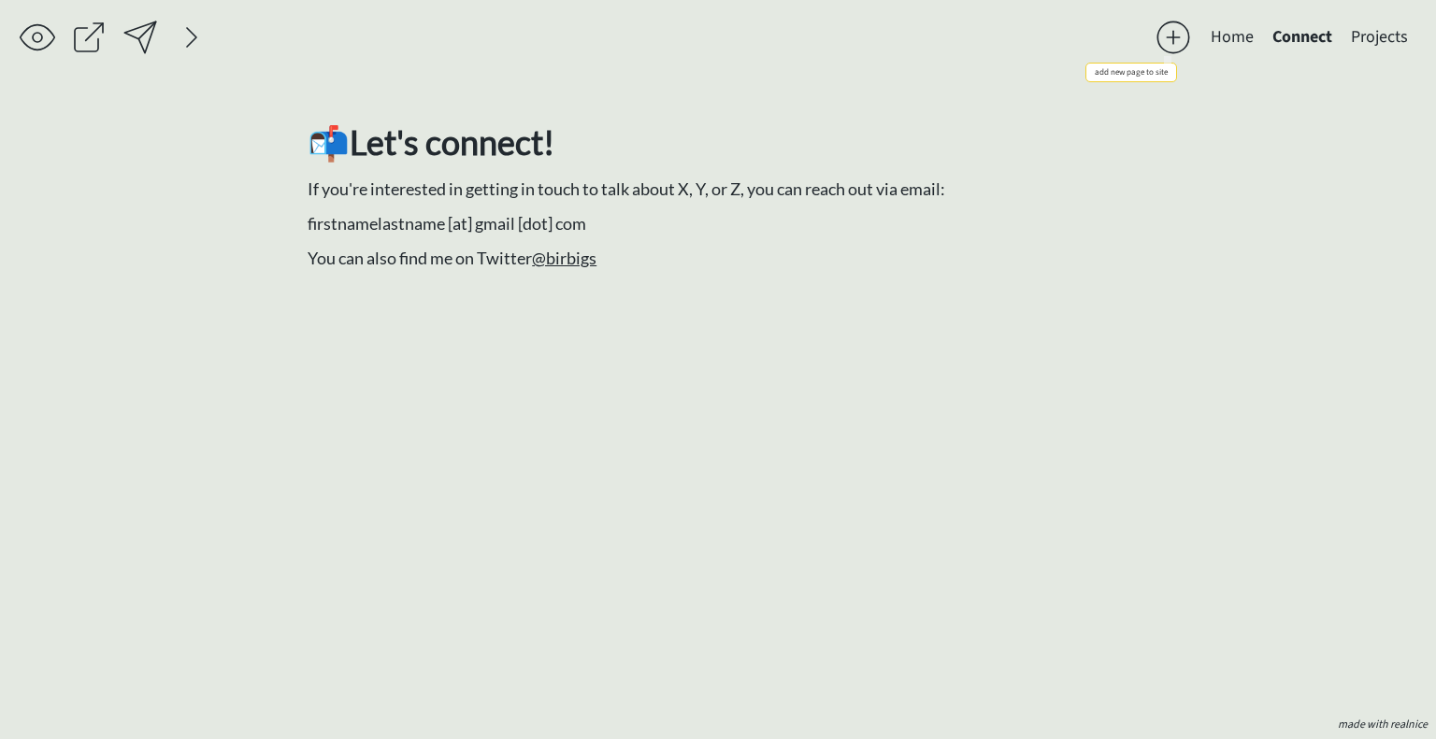
click at [1166, 36] on div at bounding box center [1172, 37] width 37 height 37
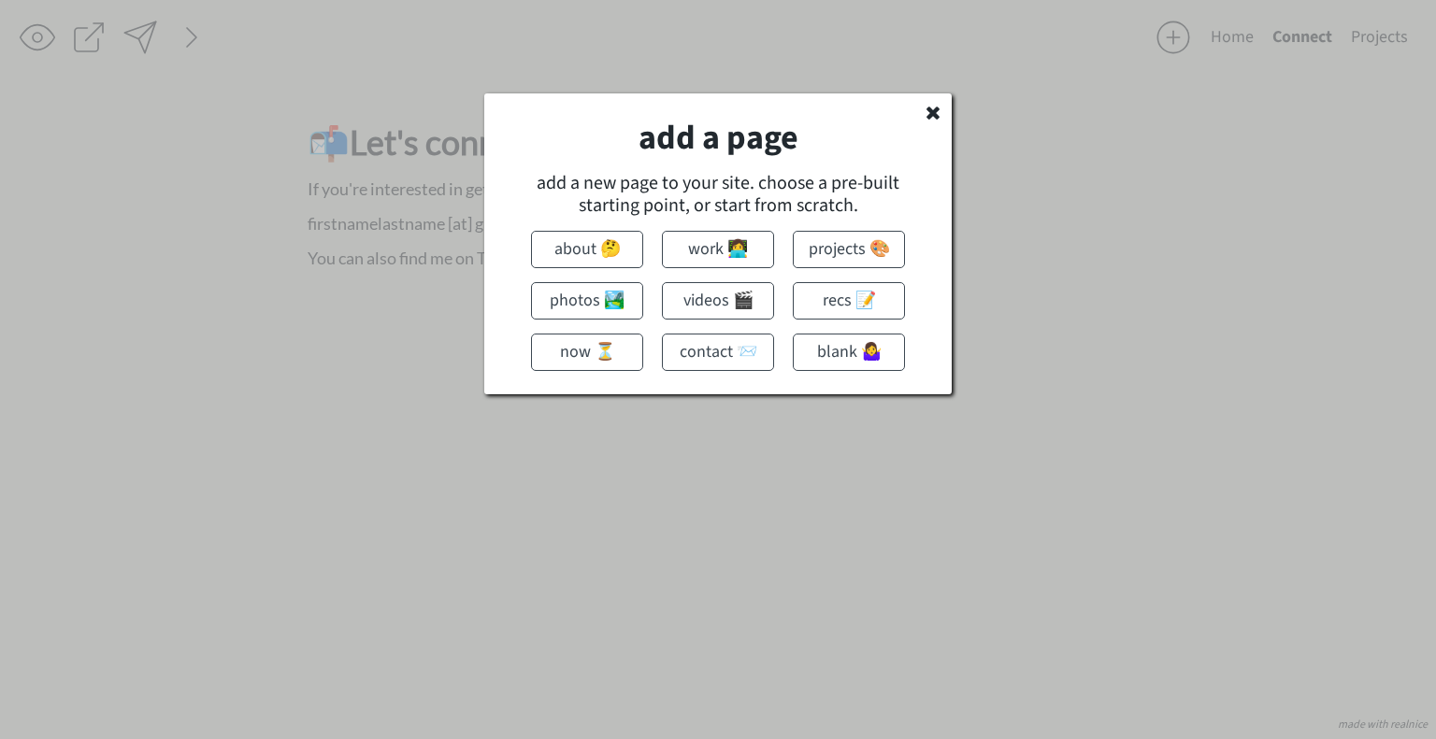
click at [859, 249] on button "projects 🎨" at bounding box center [849, 249] width 112 height 37
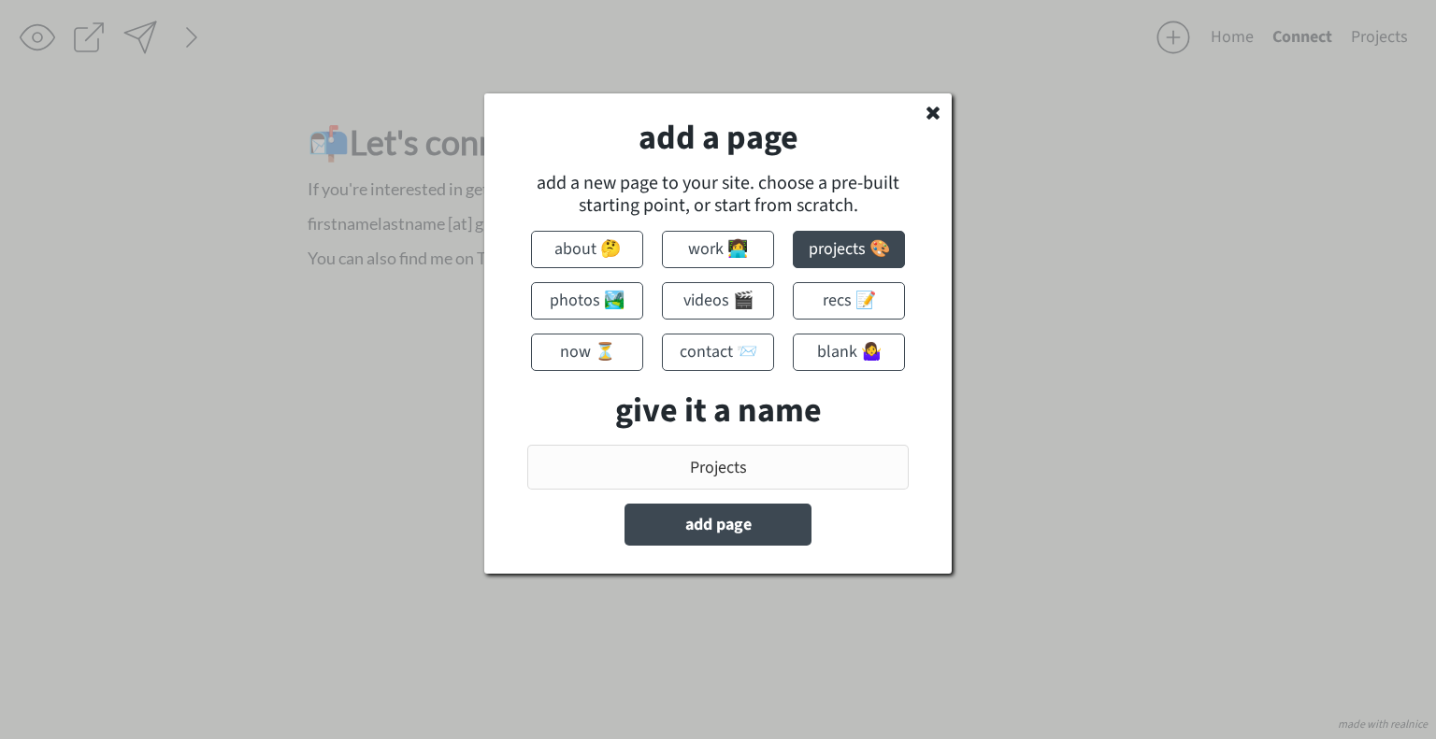
click at [935, 111] on use at bounding box center [932, 113] width 13 height 13
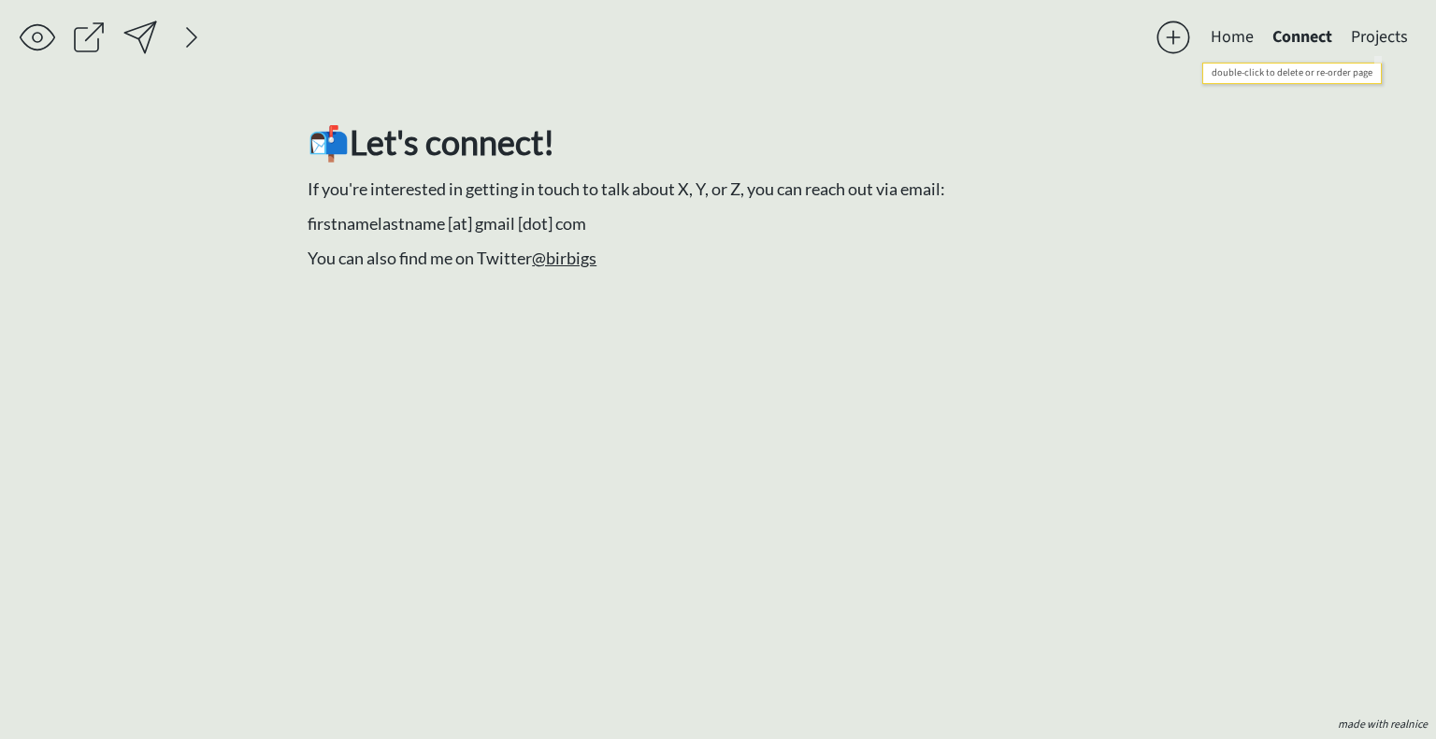
click at [1371, 34] on button "Projects" at bounding box center [1379, 37] width 76 height 37
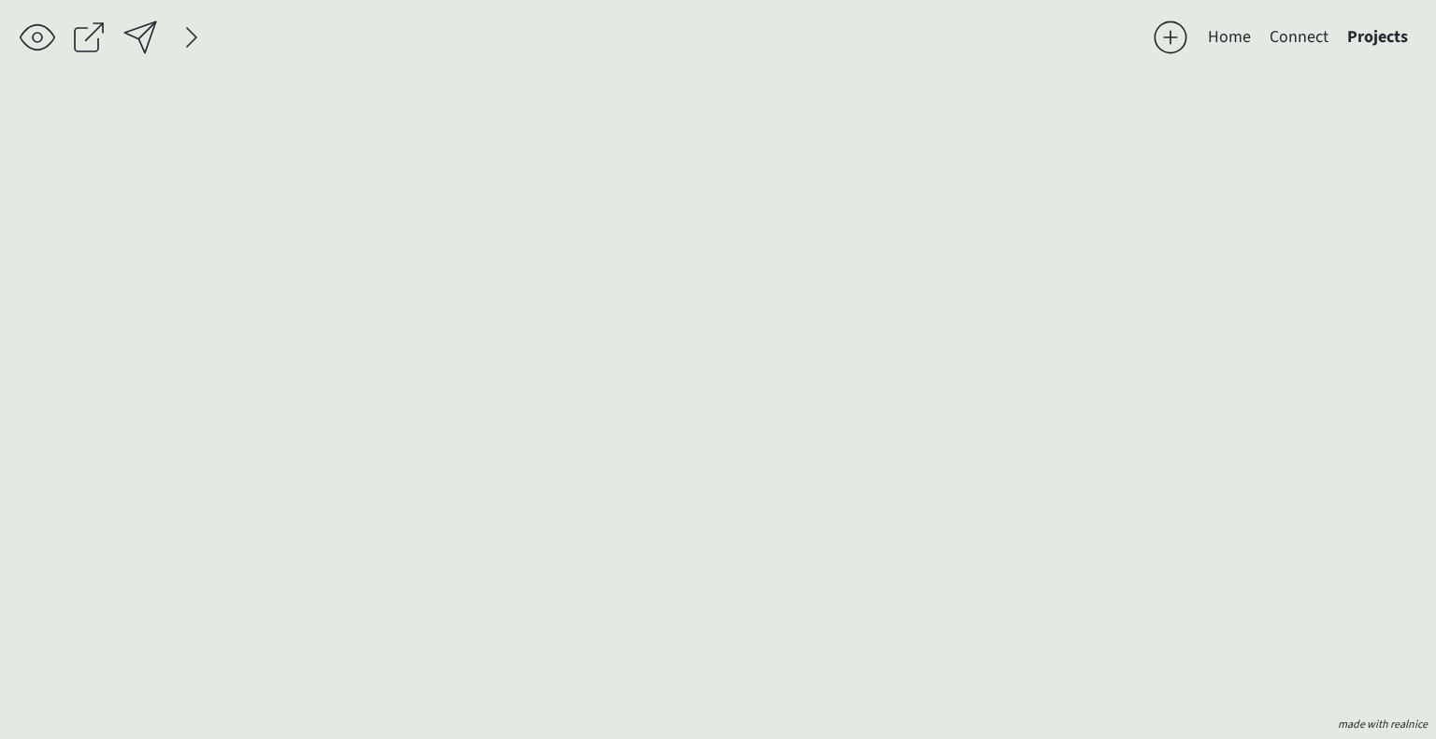
click at [1371, 34] on button "Projects" at bounding box center [1376, 37] width 79 height 37
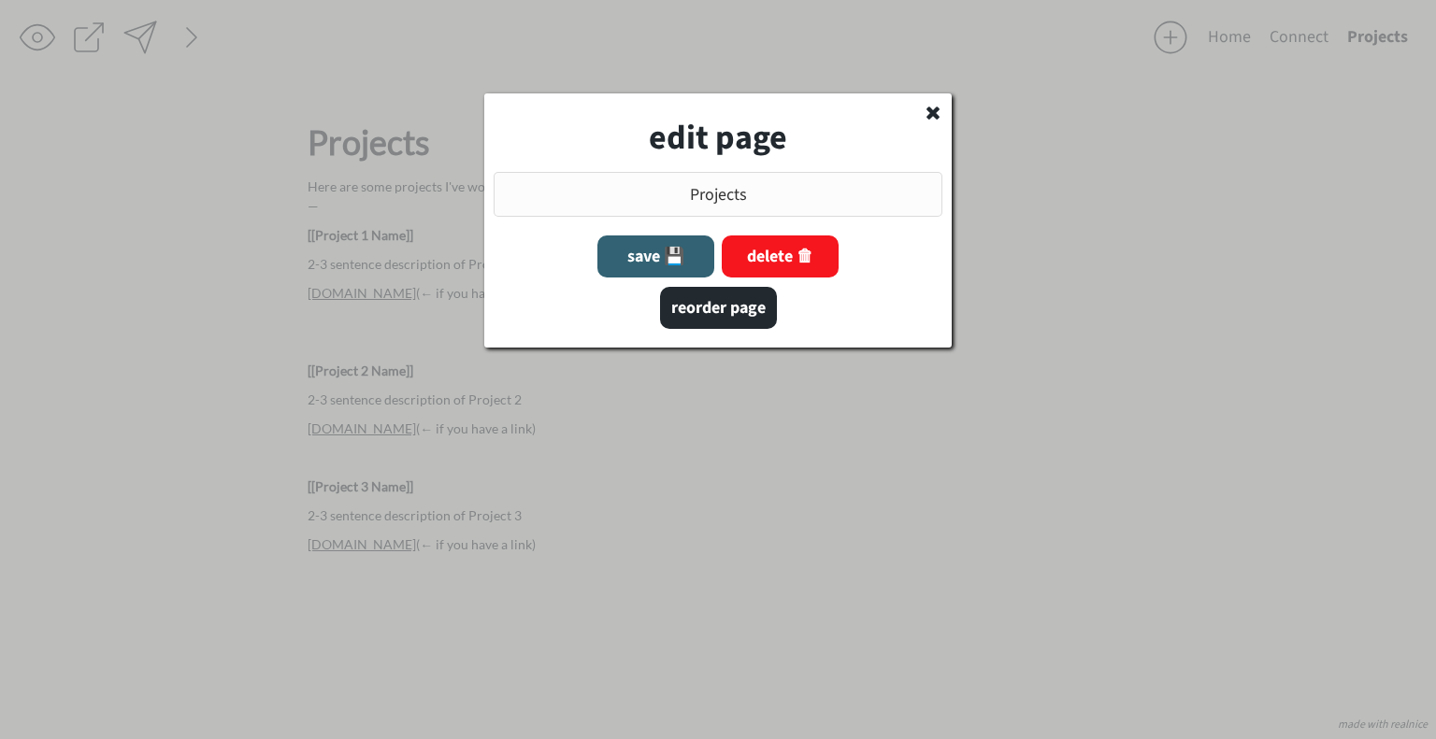
click at [775, 252] on button "delete 🗑" at bounding box center [780, 257] width 117 height 42
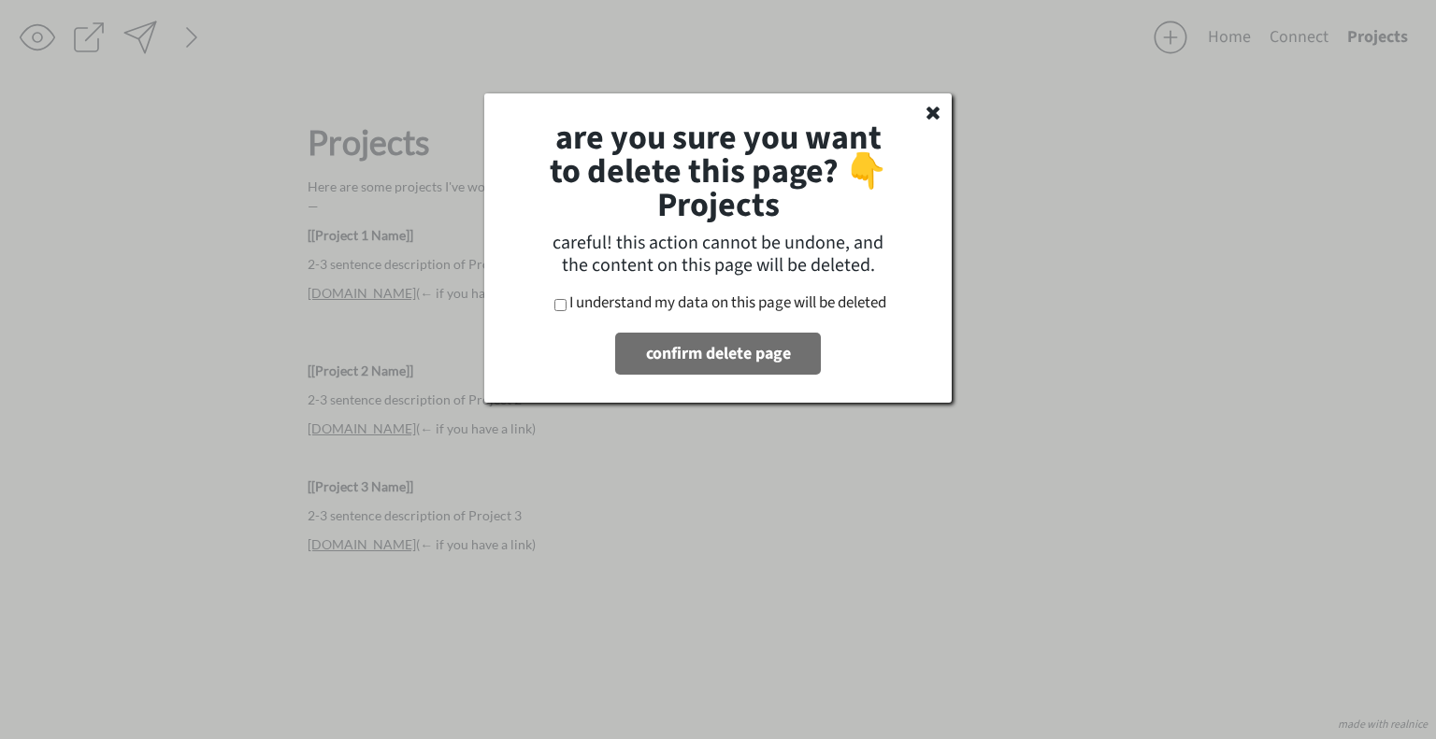
click at [724, 358] on button "confirm delete page" at bounding box center [718, 354] width 206 height 42
click at [609, 313] on label "I understand my data on this page will be deleted" at bounding box center [727, 303] width 317 height 22
click at [566, 311] on input "I understand my data on this page will be deleted" at bounding box center [560, 305] width 12 height 12
checkbox input "true"
click at [692, 350] on button "confirm delete page" at bounding box center [718, 354] width 206 height 42
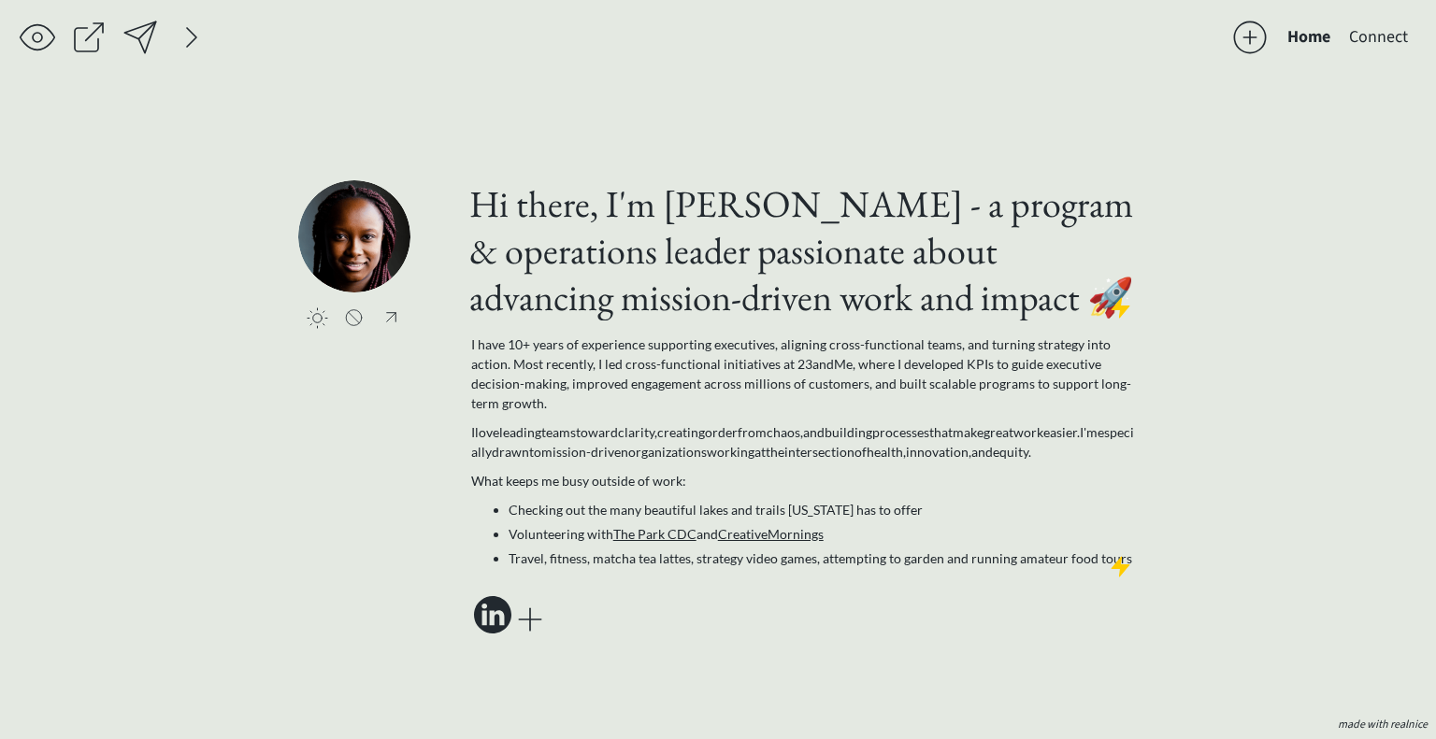
click at [1386, 41] on button "Connect" at bounding box center [1378, 37] width 78 height 37
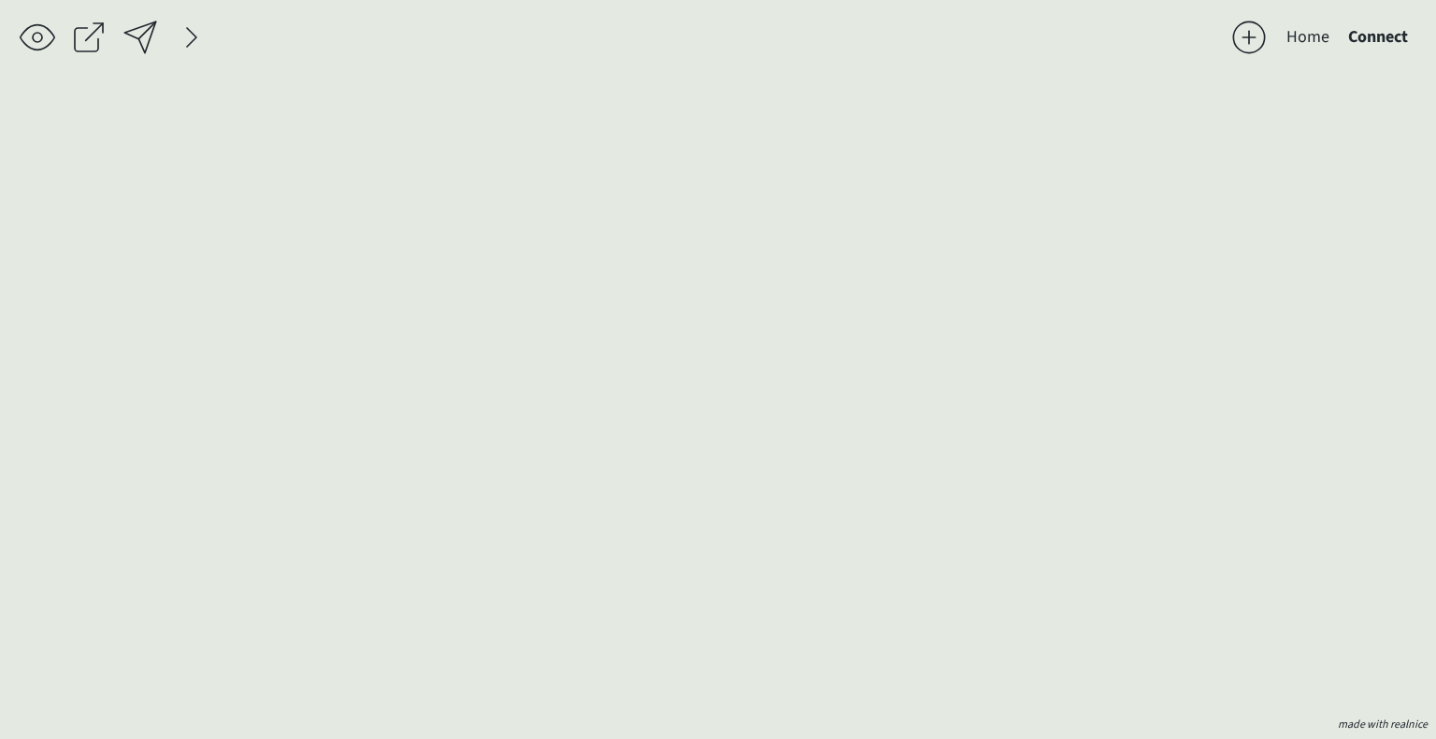
click at [1386, 41] on button "Connect" at bounding box center [1377, 37] width 79 height 37
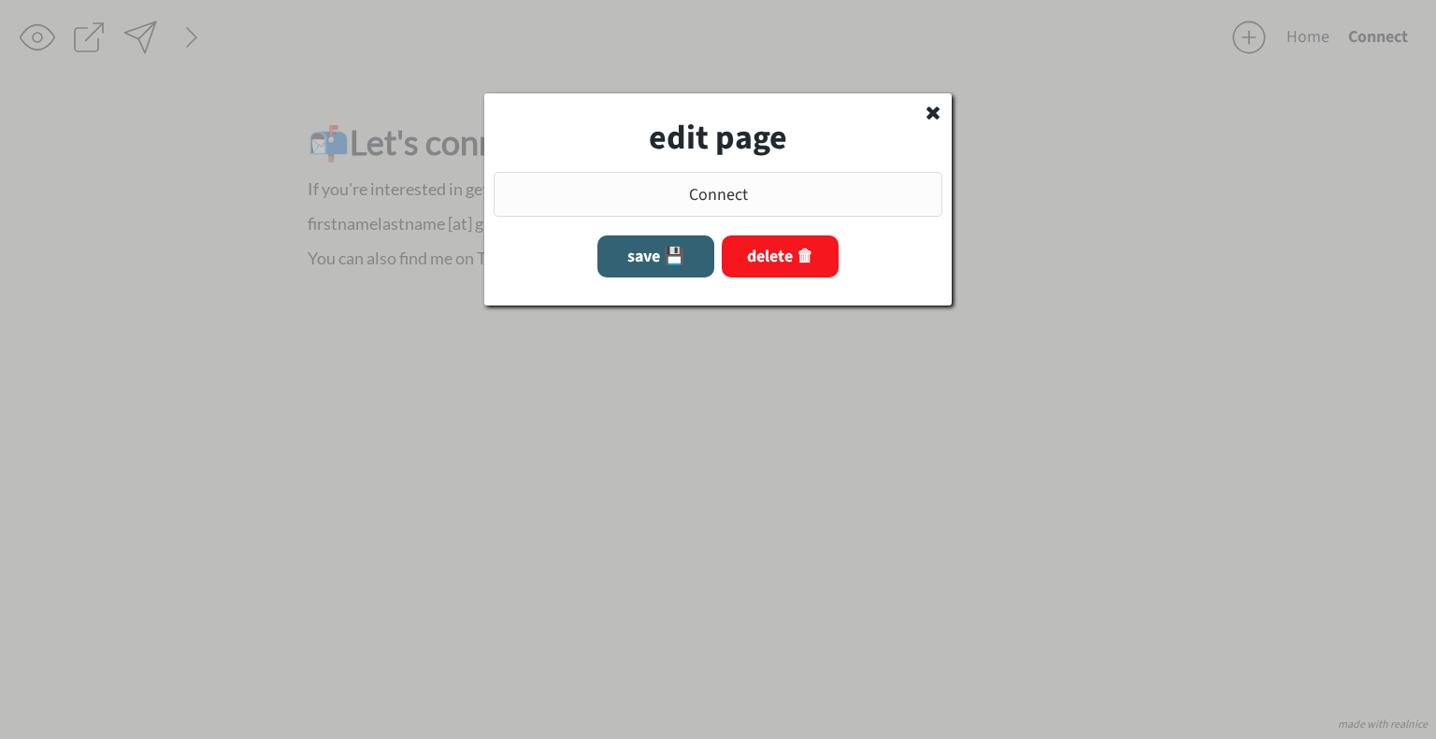
click at [776, 254] on button "delete 🗑" at bounding box center [780, 257] width 117 height 42
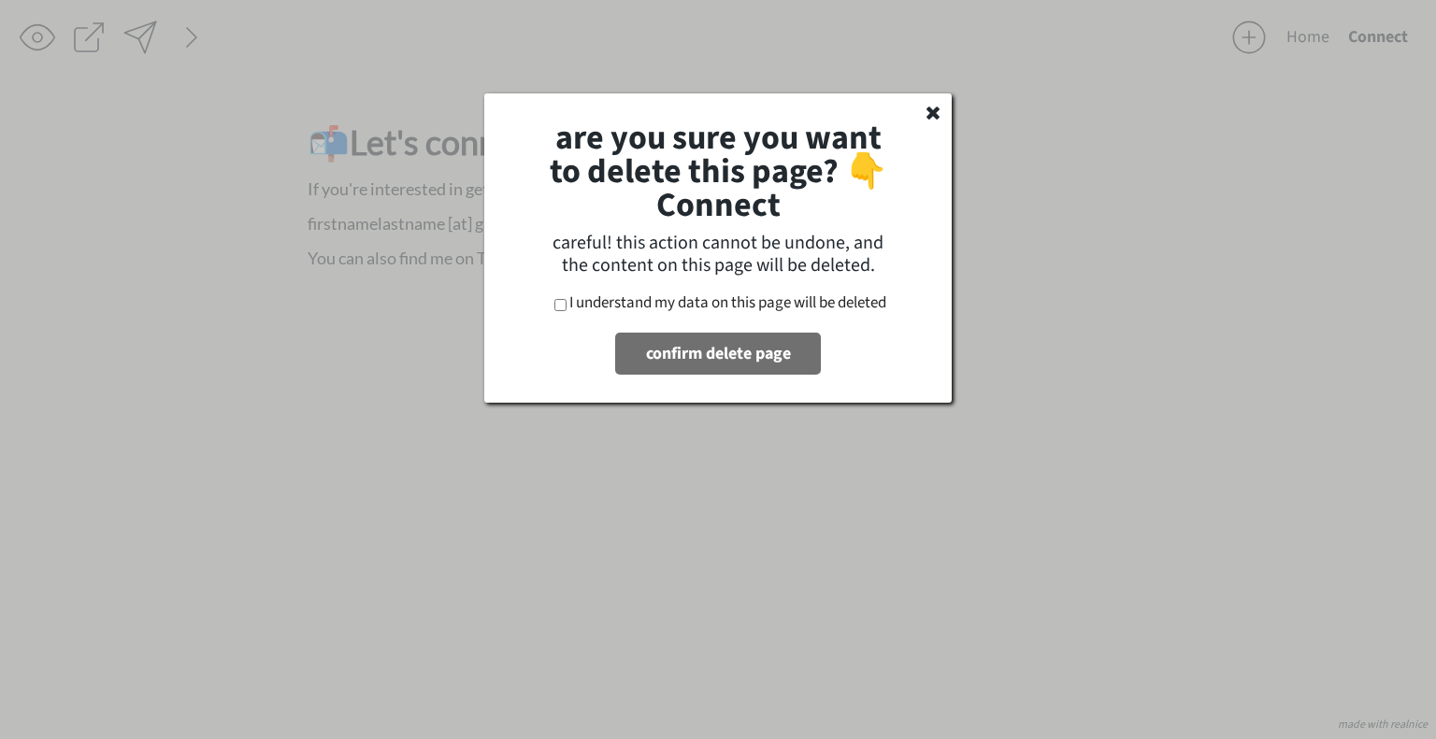
click at [625, 305] on label "I understand my data on this page will be deleted" at bounding box center [727, 303] width 317 height 22
click at [566, 305] on input "I understand my data on this page will be deleted" at bounding box center [560, 305] width 12 height 12
checkbox input "true"
click at [710, 359] on button "confirm delete page" at bounding box center [718, 354] width 206 height 42
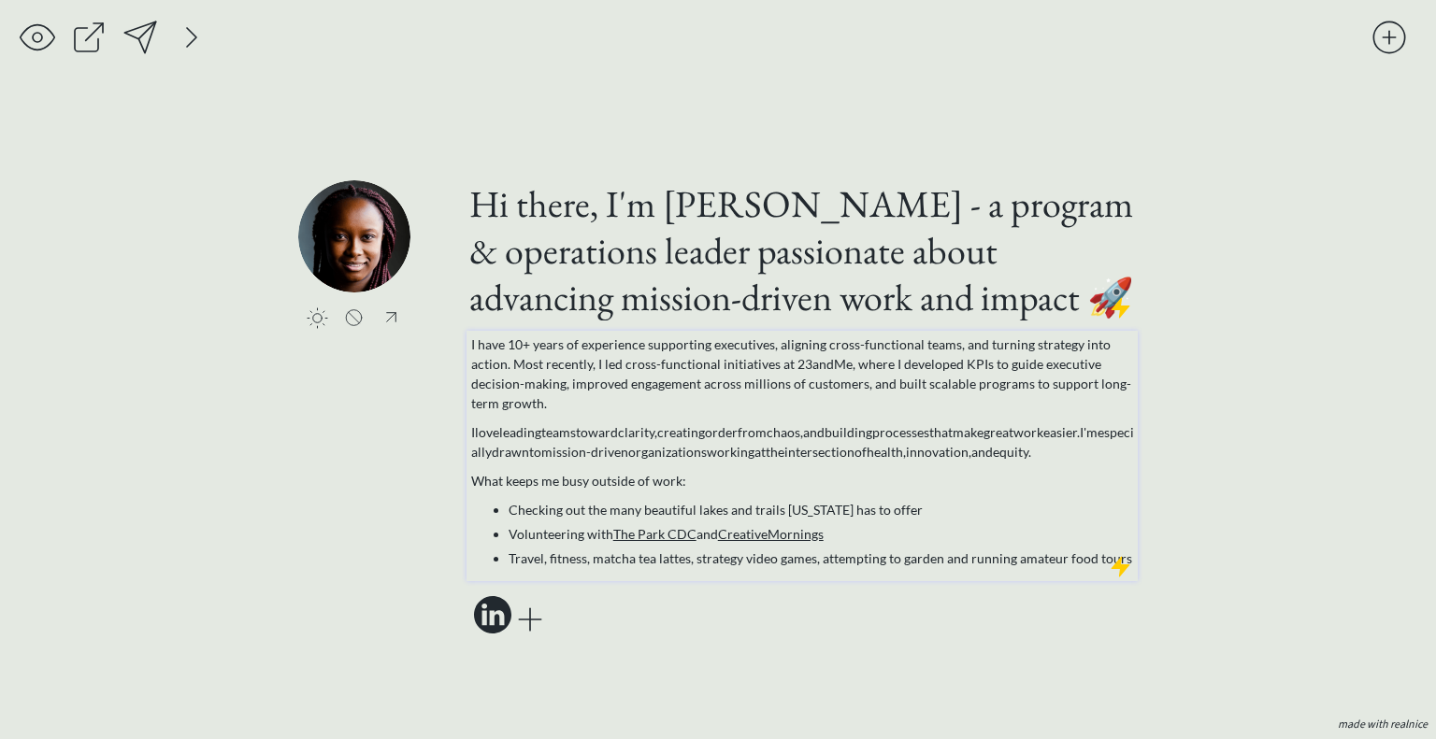
click at [689, 440] on p "I love leading teams toward clarity, creating order from chaos, and building pr…" at bounding box center [802, 441] width 663 height 39
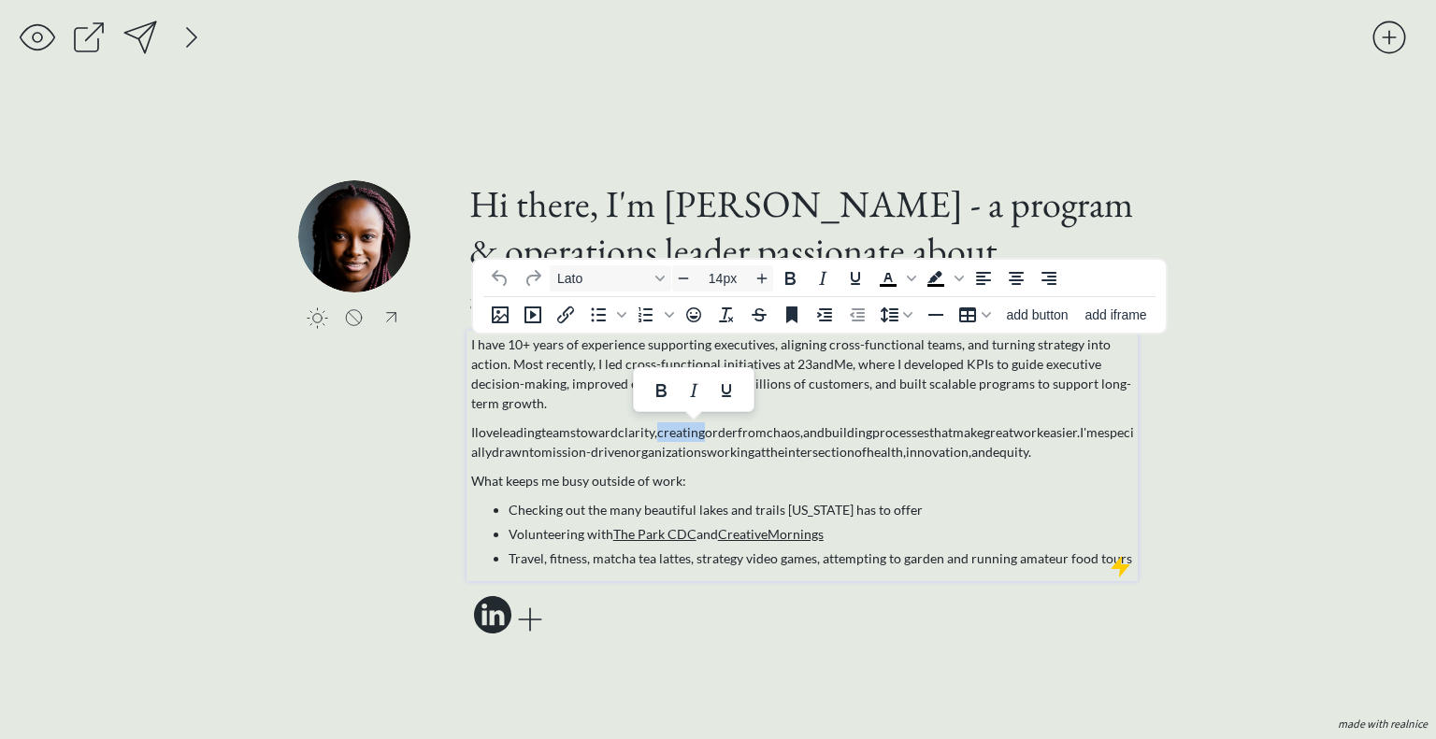
click at [689, 440] on p "I love leading teams toward clarity, creating order from chaos, and building pr…" at bounding box center [802, 441] width 663 height 39
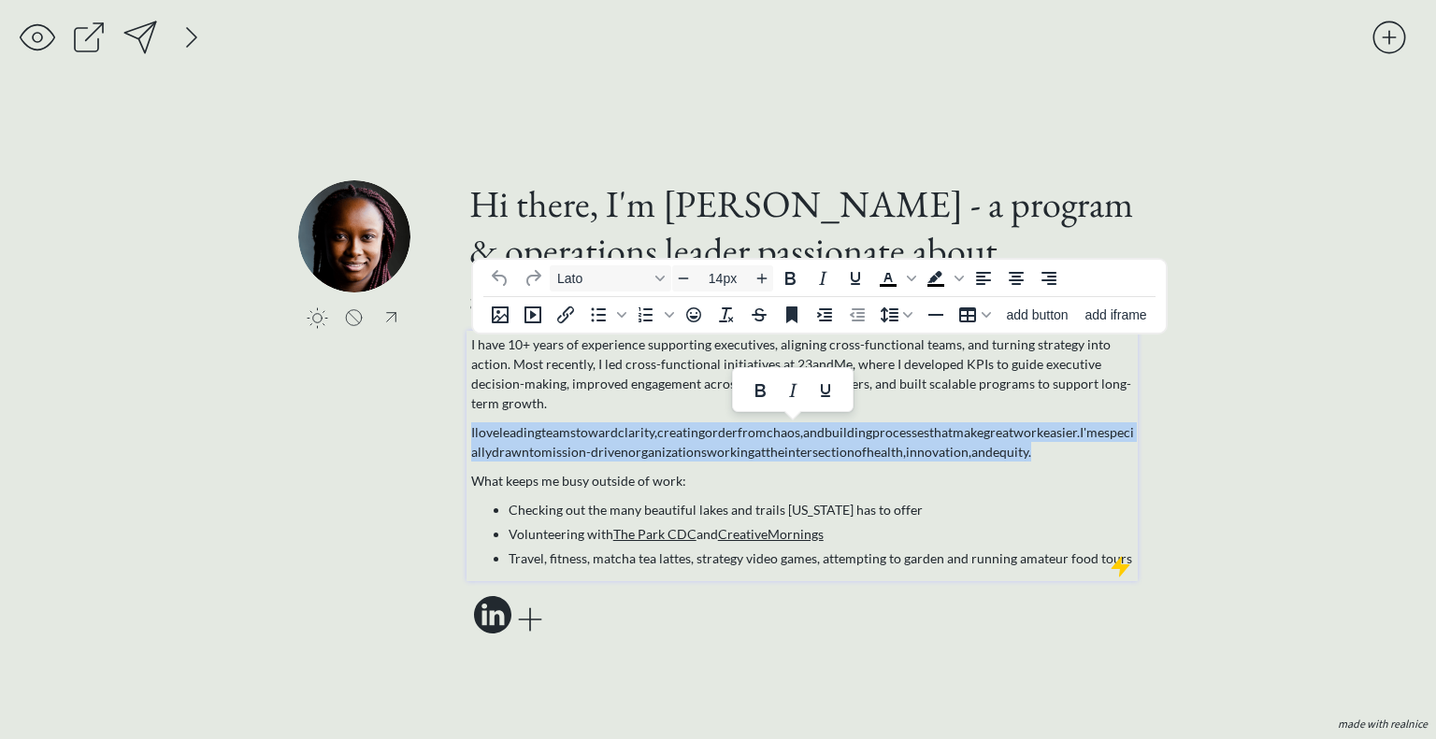
paste div
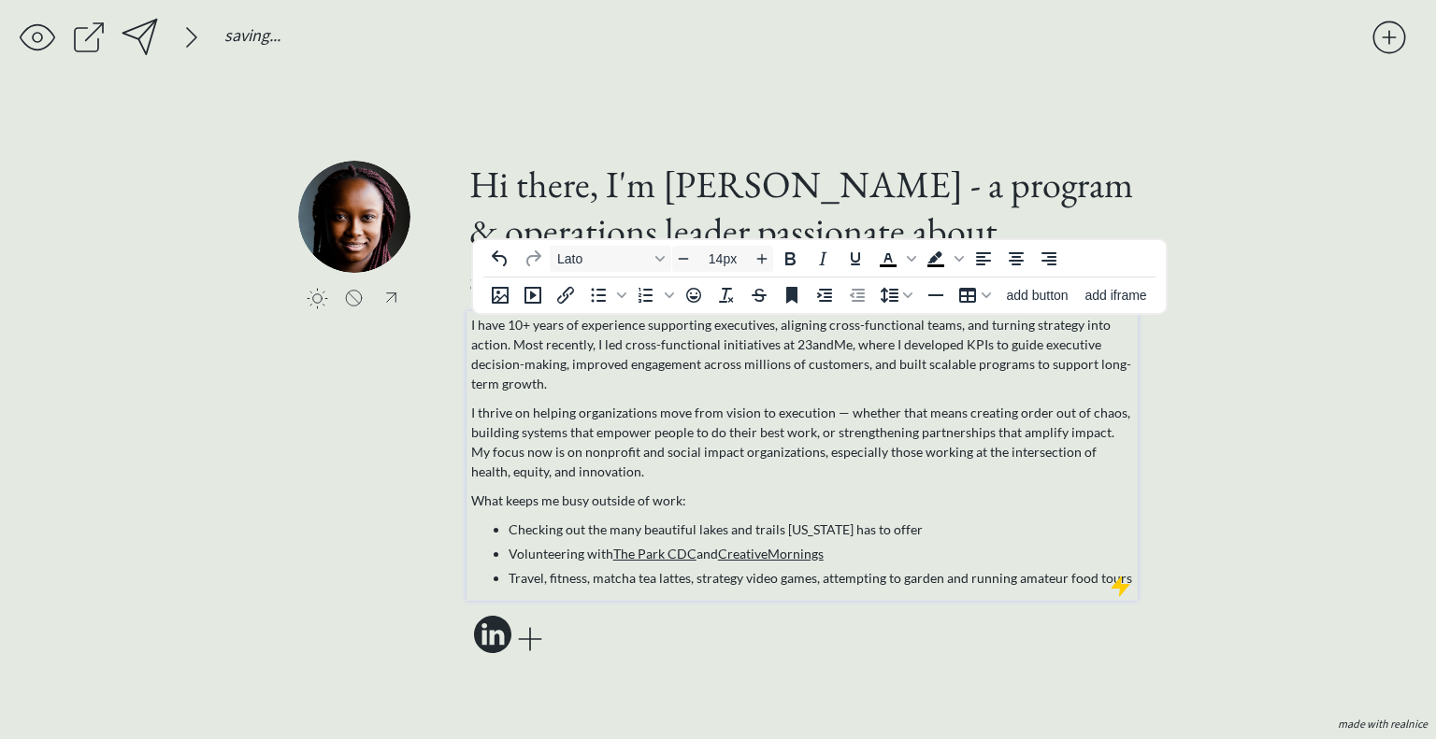
click at [702, 487] on div "I have 10+ years of experience supporting executives, aligning cross-functional…" at bounding box center [802, 451] width 663 height 273
drag, startPoint x: 636, startPoint y: 535, endPoint x: 509, endPoint y: 531, distance: 126.2
click at [509, 531] on li "Checking out the many beautiful lakes and trails [US_STATE] has to offer" at bounding box center [820, 530] width 625 height 20
click at [585, 530] on li "Exploring beautiful lakes and trails [US_STATE] has to offer" at bounding box center [820, 530] width 625 height 20
click at [585, 530] on li "Exploring beautiful lakes and trails North Carolina has to offer" at bounding box center [820, 530] width 625 height 20
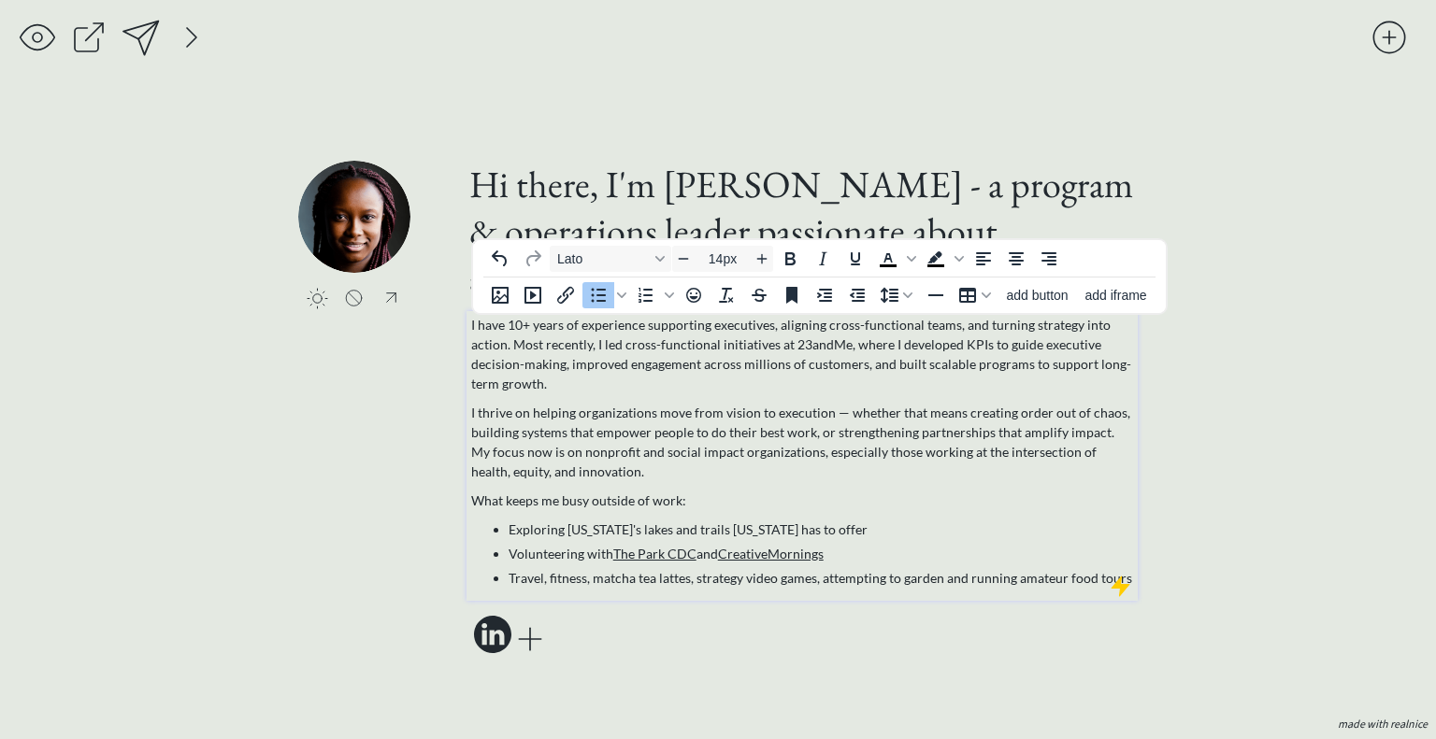
drag, startPoint x: 924, startPoint y: 533, endPoint x: 750, endPoint y: 531, distance: 174.8
click at [750, 531] on li "Exploring North Carolina's lakes and trails North Carolina has to offer" at bounding box center [820, 530] width 625 height 20
click at [138, 34] on div at bounding box center [140, 37] width 37 height 37
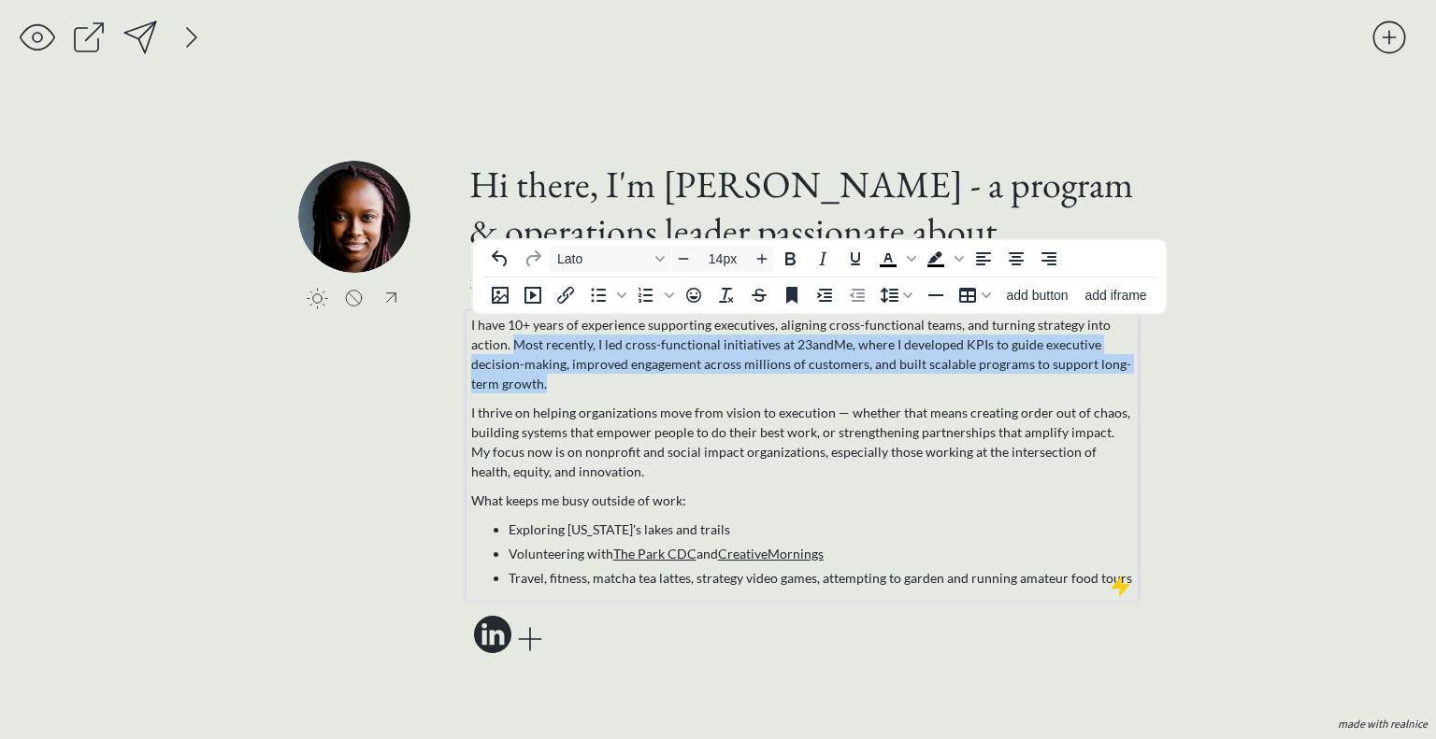
drag, startPoint x: 579, startPoint y: 379, endPoint x: 514, endPoint y: 343, distance: 74.9
click at [514, 343] on p "I have 10+ years of experience supporting executives, aligning cross-functional…" at bounding box center [802, 354] width 663 height 79
copy span "Most recently, I led cross-functional initiatives at 23andMe, where I developed…"
click at [967, 385] on p "I have 10+ years of experience supporting executives, aligning cross-functional…" at bounding box center [802, 354] width 663 height 79
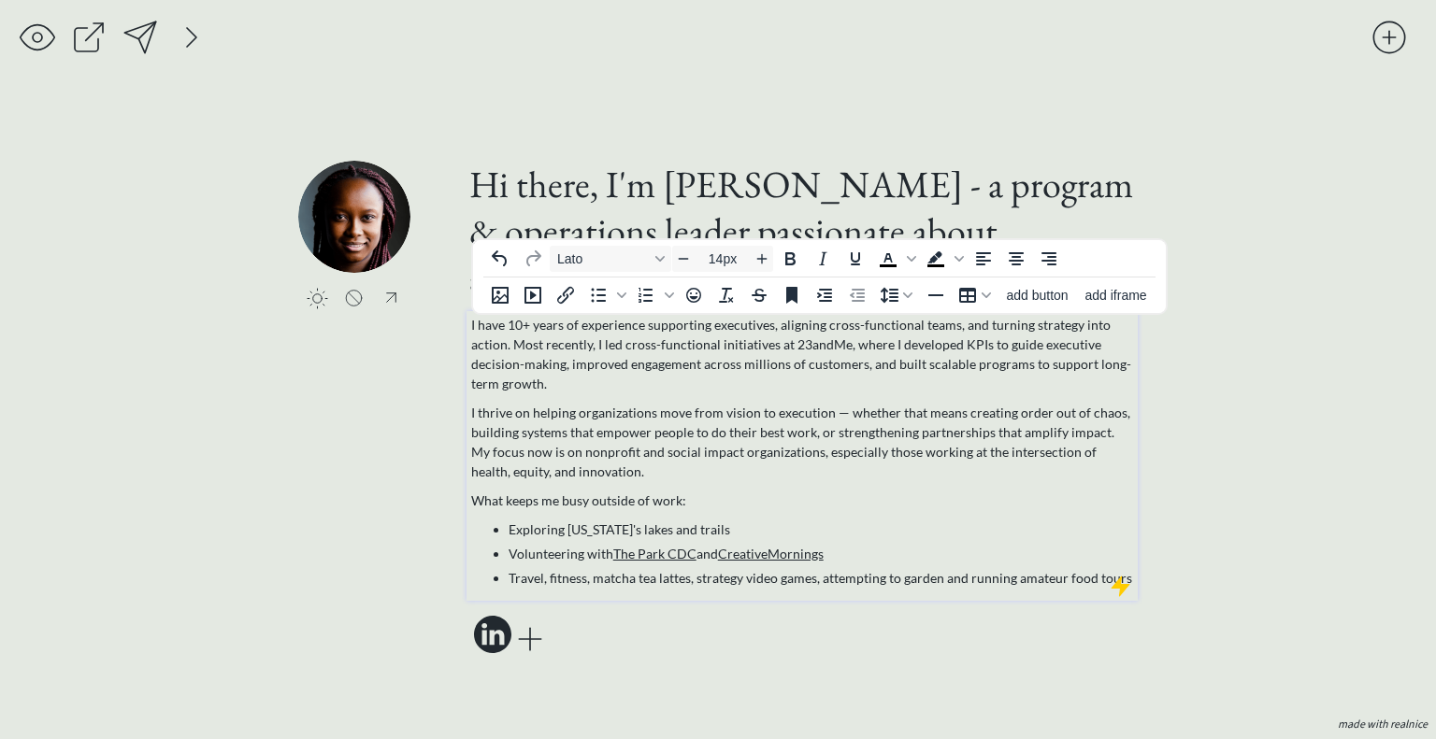
click at [574, 344] on span "I have 10+ years of experience supporting executives, aligning cross-functional…" at bounding box center [801, 354] width 660 height 75
click at [837, 415] on p "I thrive on helping organizations move from vision to execution — whether that …" at bounding box center [802, 442] width 663 height 79
click at [148, 37] on div at bounding box center [140, 37] width 37 height 37
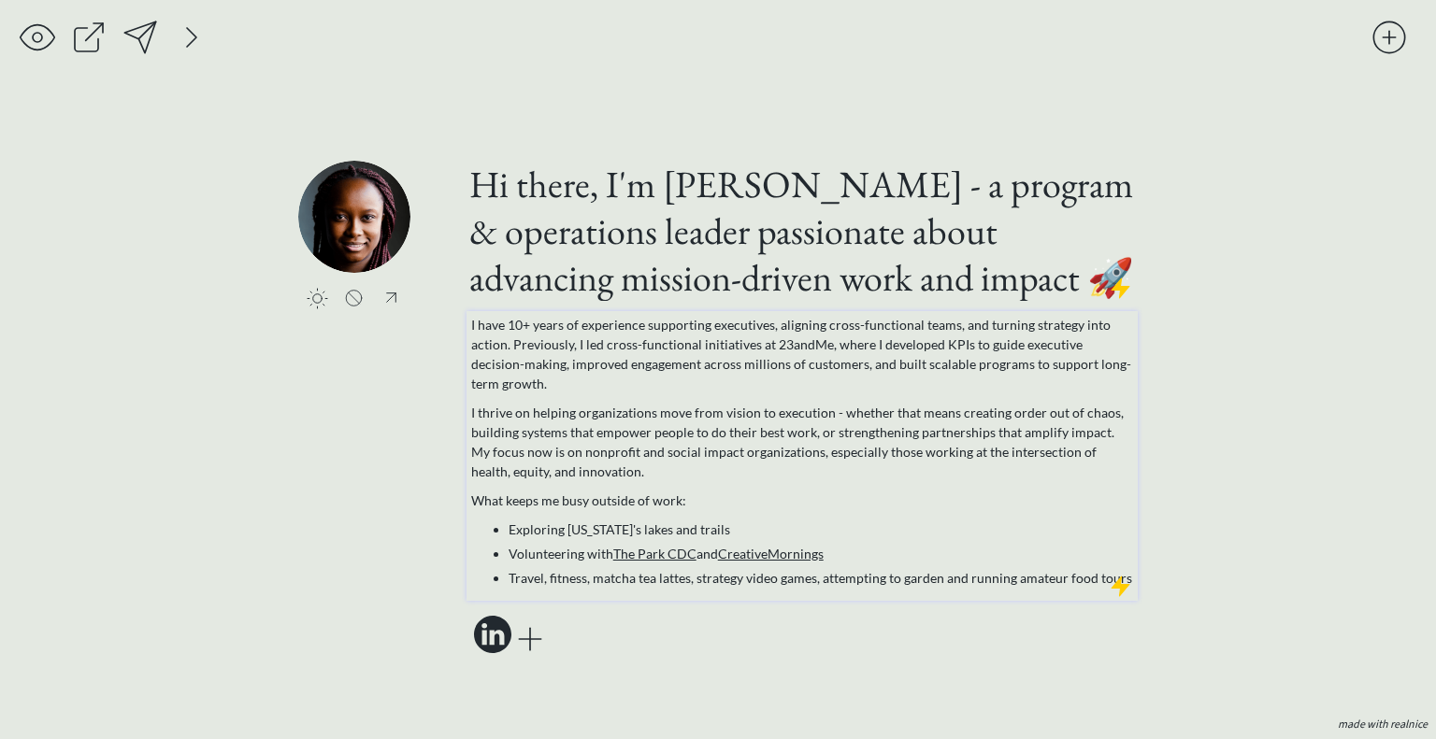
click at [894, 530] on li "Exploring North Carolina's lakes and trails" at bounding box center [820, 530] width 625 height 20
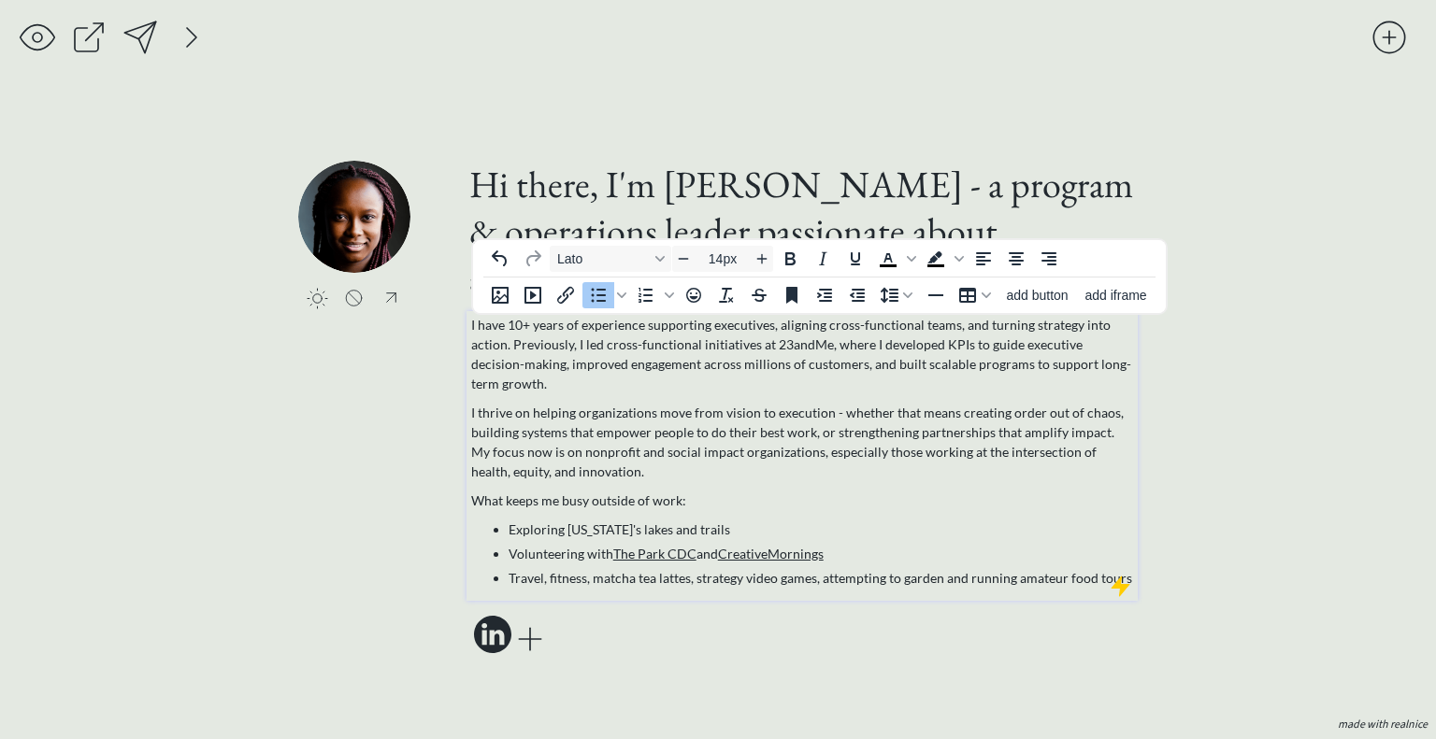
click at [850, 552] on li "Volunteering with The Park CDC and CreativeMornings" at bounding box center [820, 554] width 625 height 20
click at [748, 554] on li "Volunteering with The Park CDC and CORRAL" at bounding box center [820, 554] width 625 height 20
click at [565, 300] on icon "Insert/edit link" at bounding box center [565, 295] width 17 height 17
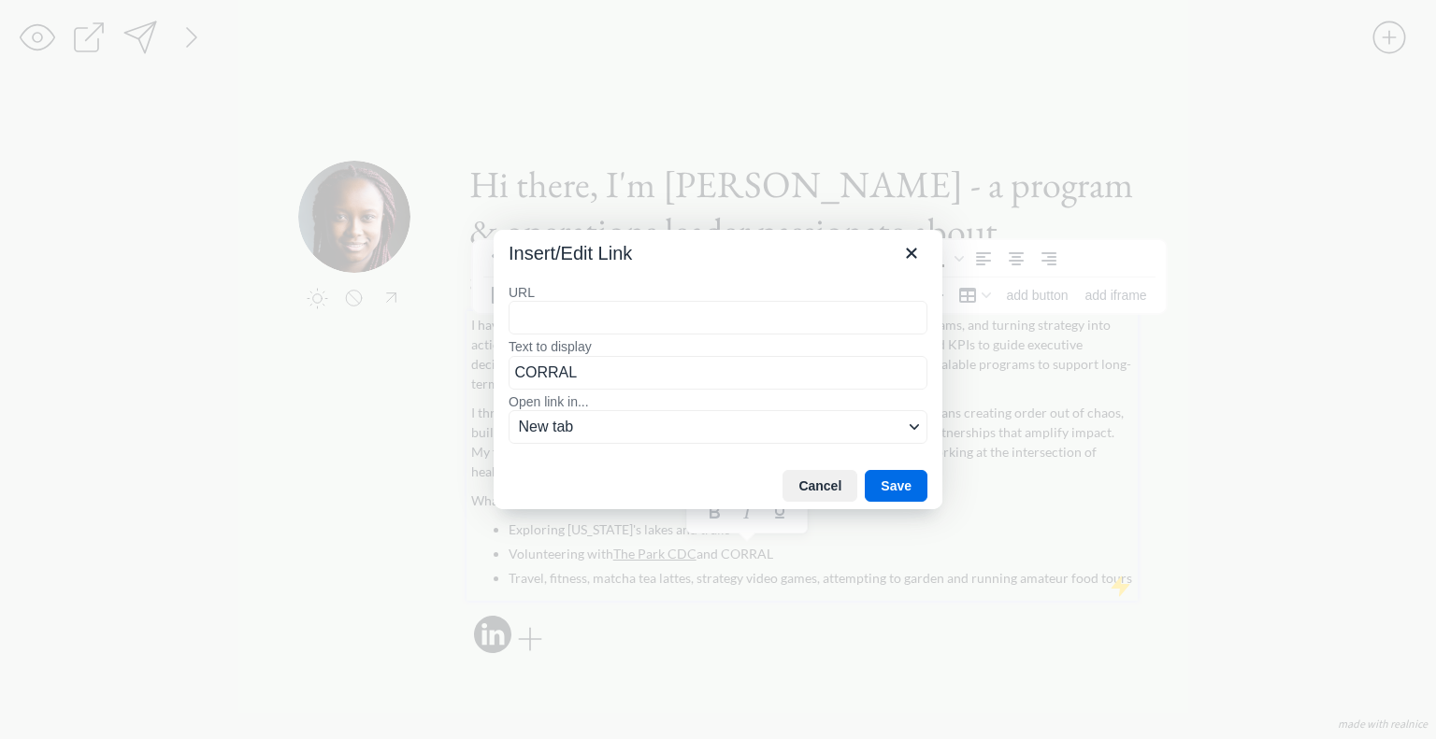
type input "https://corralriding.org/"
click at [895, 479] on button "Save" at bounding box center [896, 486] width 63 height 32
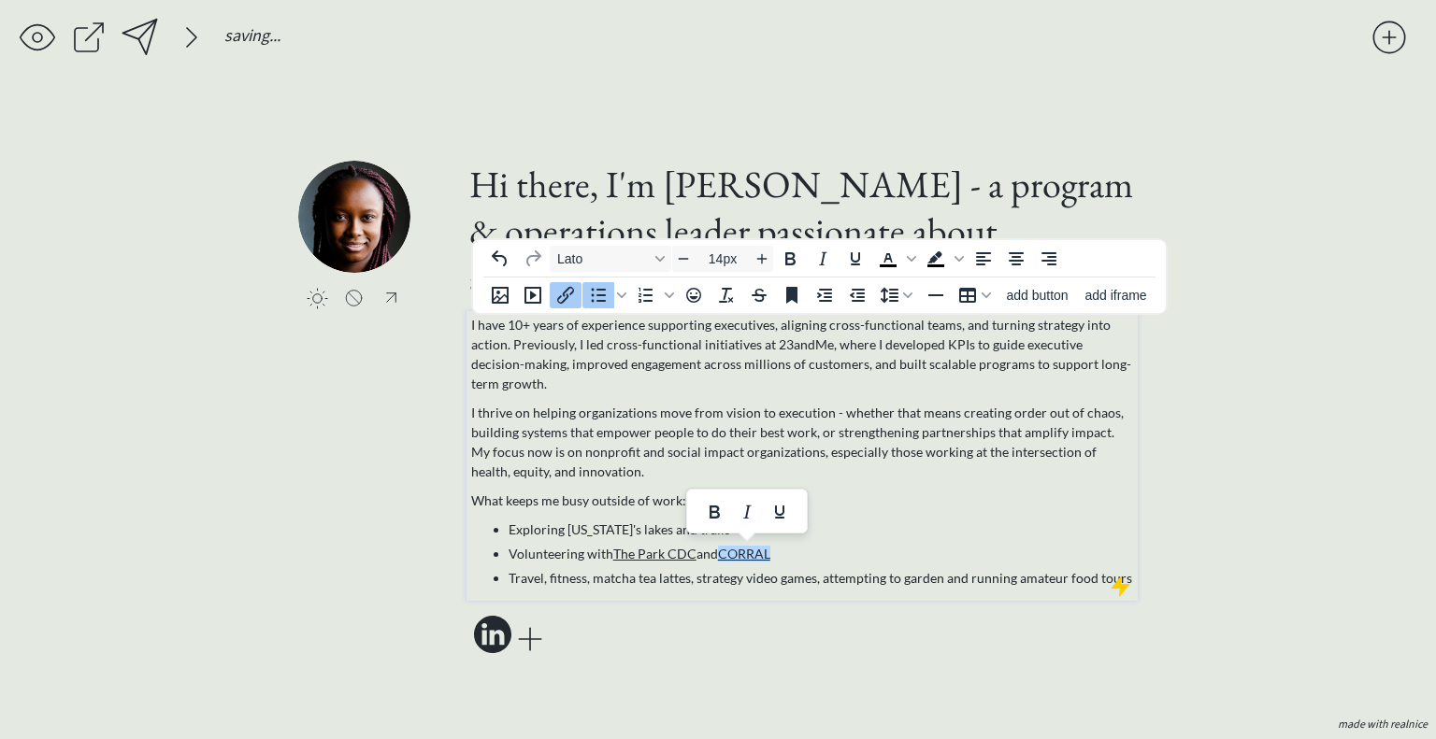
click at [1213, 512] on div "saving & publishing saved & published! 👍 saving... click to upload a picture Hi…" at bounding box center [718, 369] width 1436 height 739
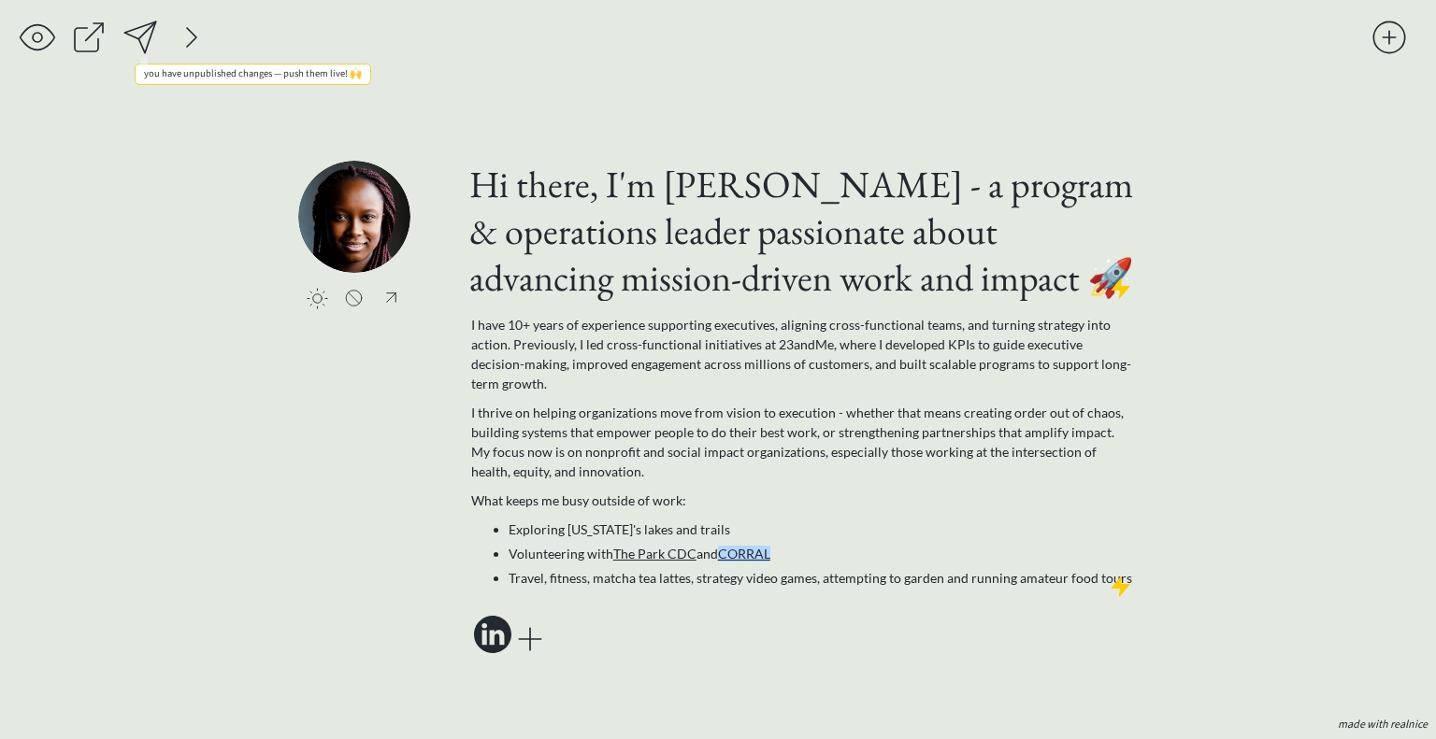
click at [154, 41] on div at bounding box center [140, 37] width 37 height 37
click at [1335, 508] on div "saving & publishing saved & published! 👍 saving... click to upload a picture Hi…" at bounding box center [718, 369] width 1436 height 739
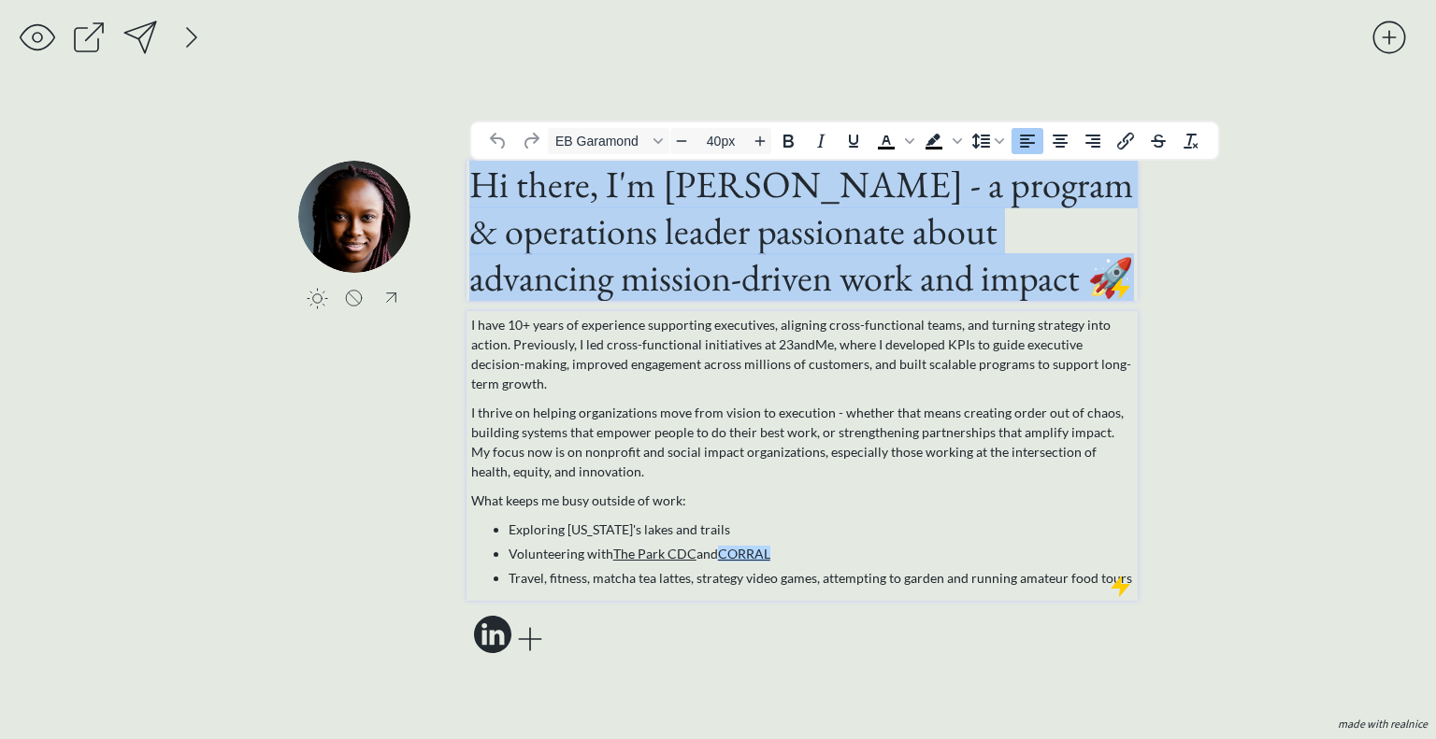
drag, startPoint x: 472, startPoint y: 192, endPoint x: 1091, endPoint y: 549, distance: 714.3
click at [1091, 549] on div "Hi there, I'm Liz Babalola - a program & operations leader passionate about adv…" at bounding box center [801, 410] width 671 height 498
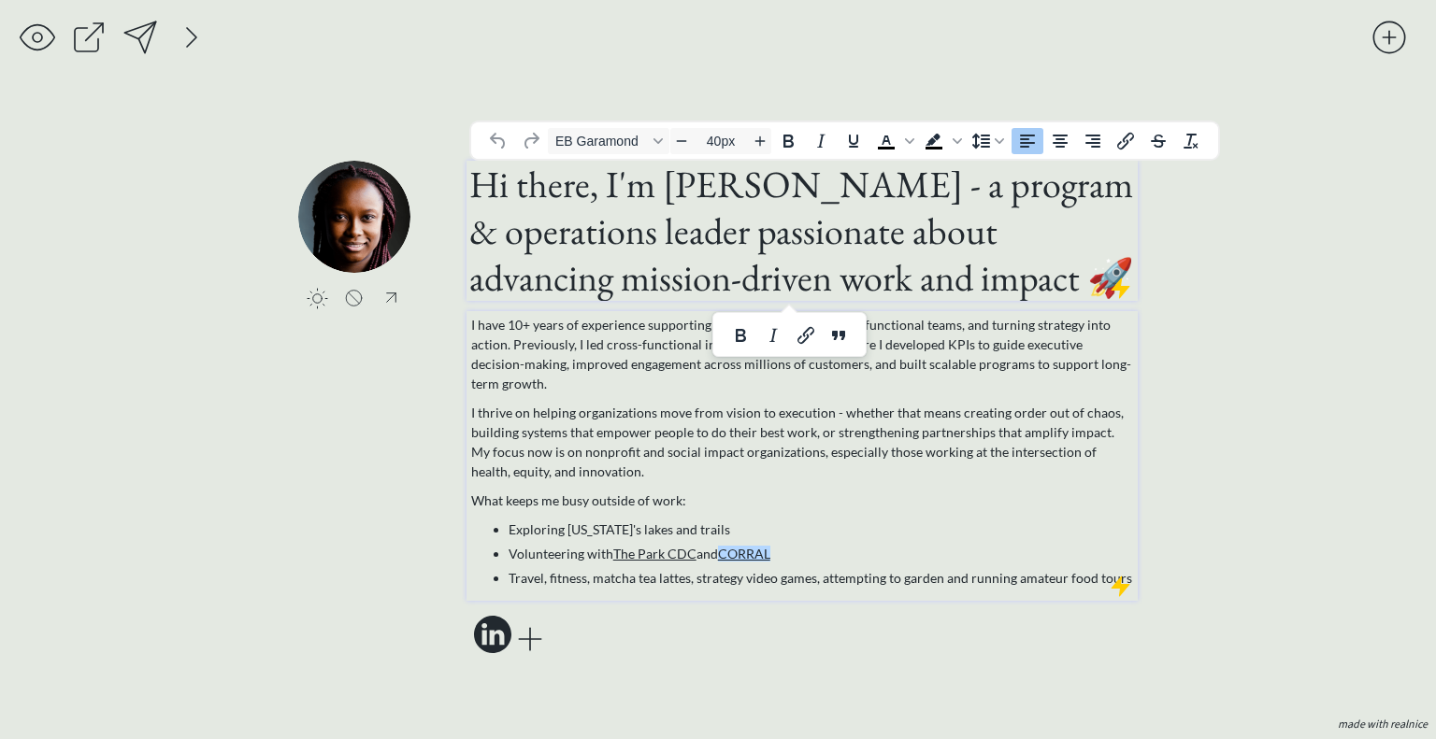
click at [649, 447] on p "I thrive on helping organizations move from vision to execution - whether that …" at bounding box center [802, 442] width 663 height 79
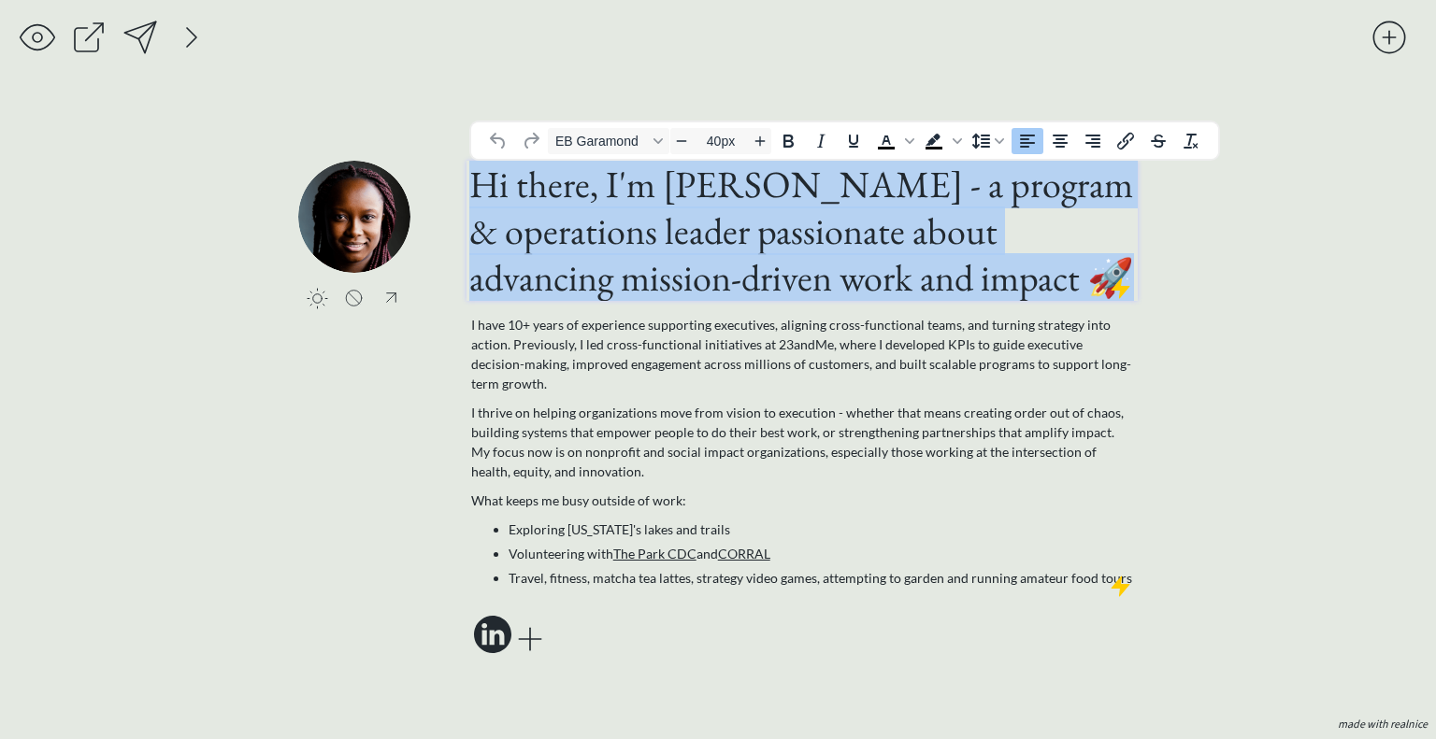
drag, startPoint x: 471, startPoint y: 176, endPoint x: 977, endPoint y: 295, distance: 519.6
click at [977, 295] on h1 "Hi there, I'm [PERSON_NAME] - a program & operations leader passionate about ad…" at bounding box center [801, 231] width 665 height 140
copy h1 "Hi there, I'm [PERSON_NAME] - a program & operations leader passionate about ad…"
click at [504, 325] on span "I have 10+ years of experience supporting executives, aligning cross-functional…" at bounding box center [801, 354] width 660 height 75
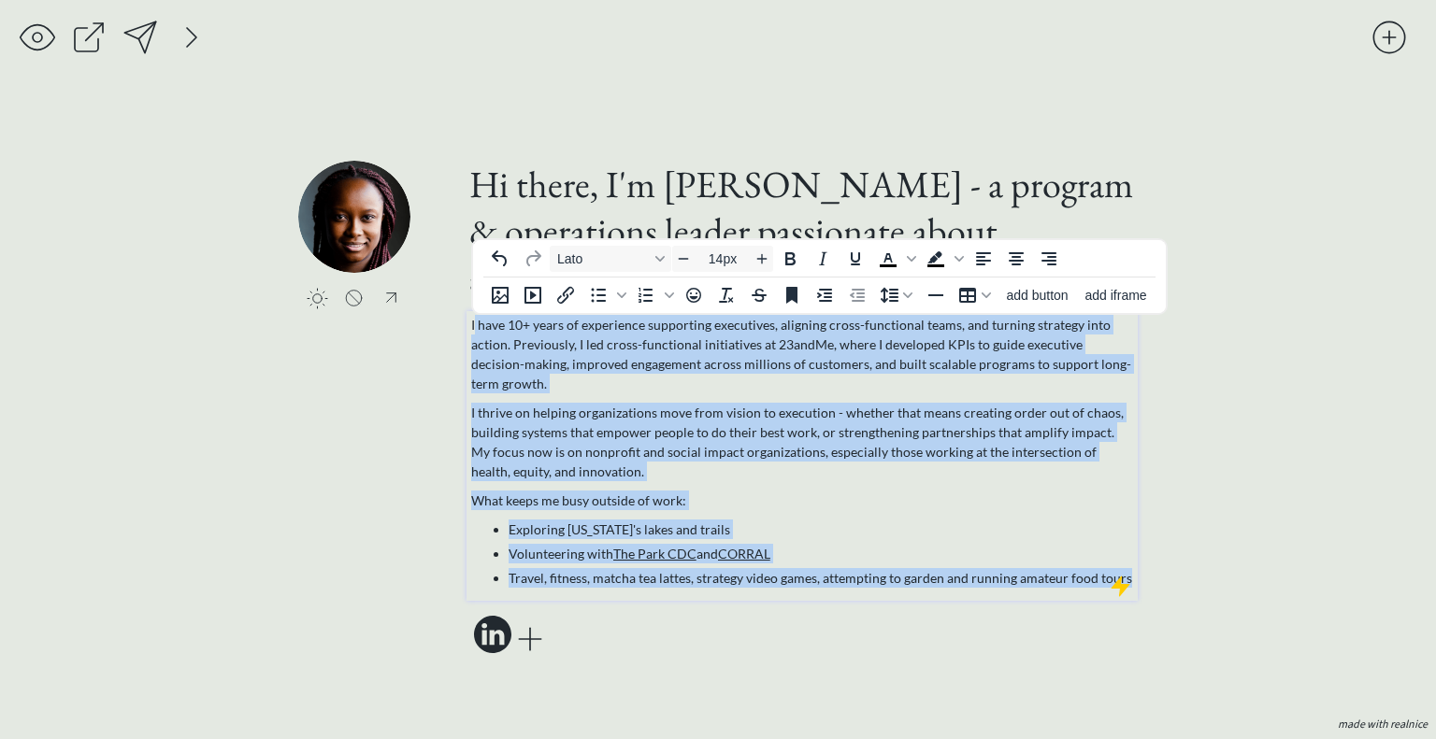
drag, startPoint x: 473, startPoint y: 326, endPoint x: 1139, endPoint y: 586, distance: 715.3
click at [1139, 586] on div "saving & publishing saved & published! 👍 saving... click to upload a picture Hi…" at bounding box center [718, 369] width 1436 height 739
copy div "have 10+ years of experience supporting executives, aligning cross-functional t…"
click at [607, 403] on p "I thrive on helping organizations move from vision to execution - whether that …" at bounding box center [802, 442] width 663 height 79
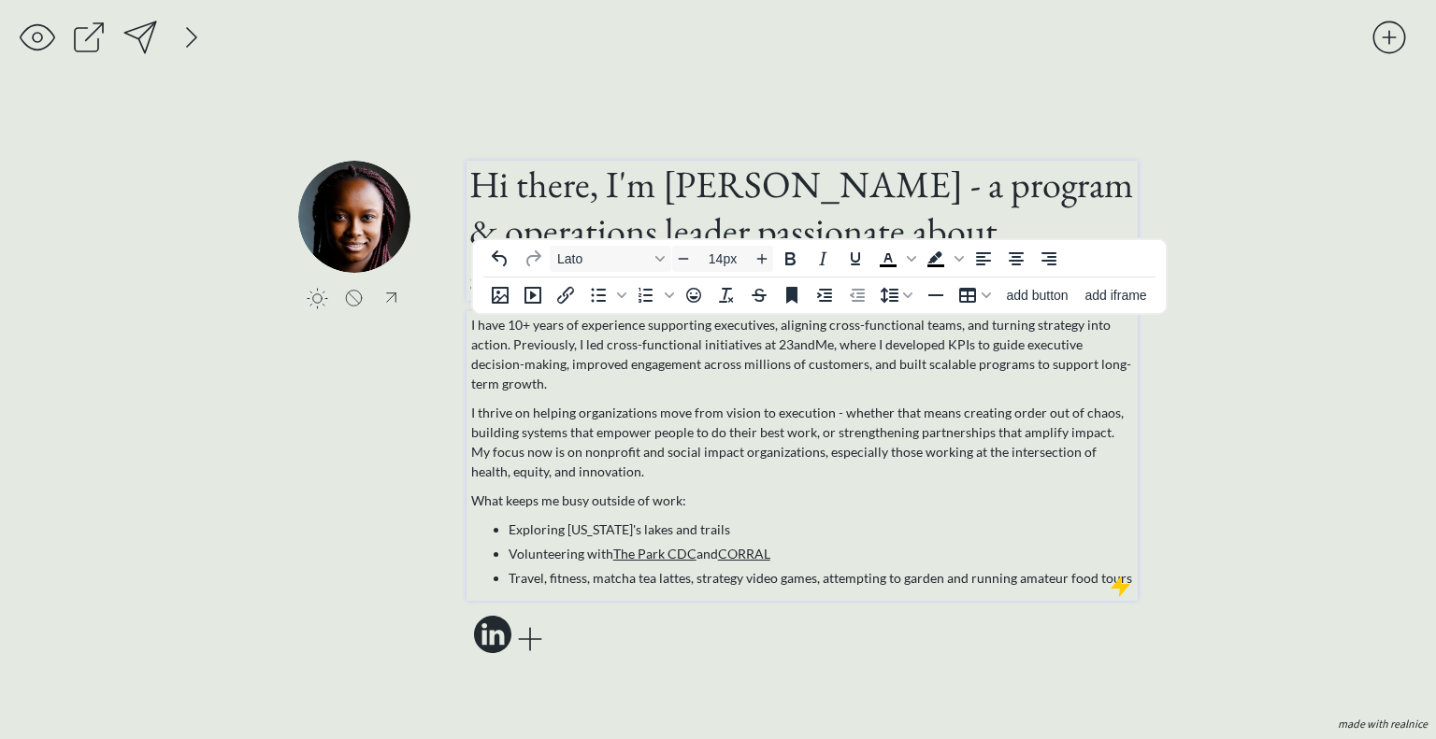
click at [615, 183] on h1 "Hi there, I'm [PERSON_NAME] - a program & operations leader passionate about ad…" at bounding box center [801, 231] width 665 height 140
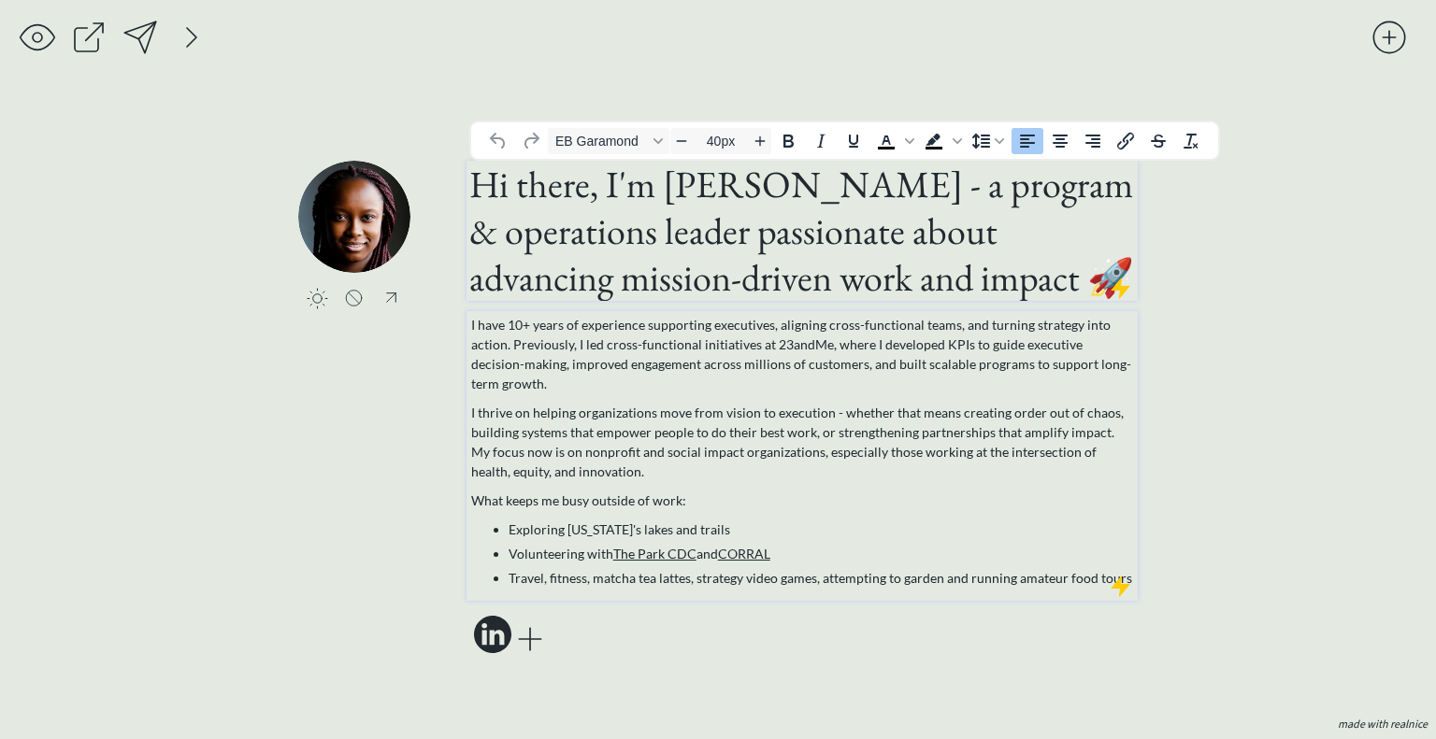
click at [597, 458] on p "I thrive on helping organizations move from vision to execution - whether that …" at bounding box center [802, 442] width 663 height 79
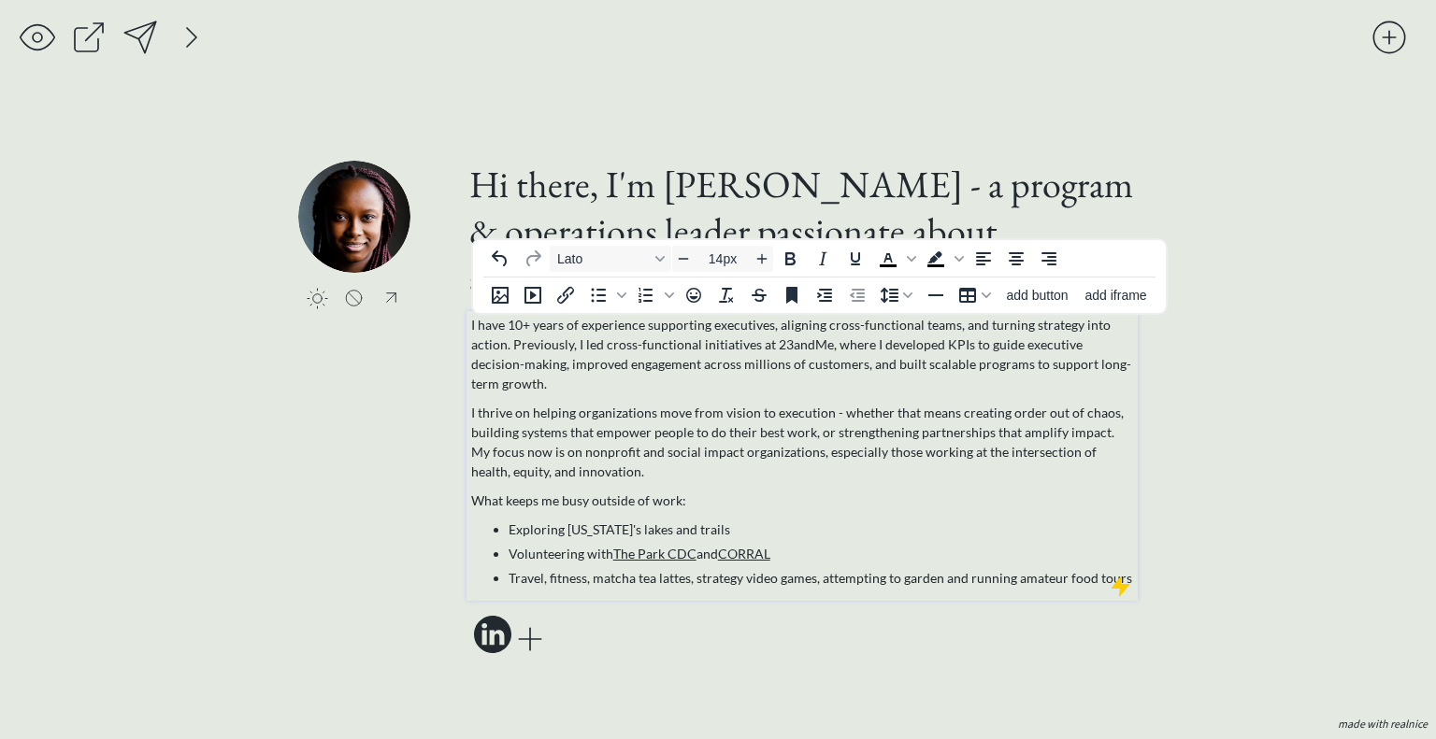
click at [477, 453] on p "I thrive on helping organizations move from vision to execution - whether that …" at bounding box center [802, 442] width 663 height 79
click at [562, 456] on p "I thrive on helping organizations move from vision to execution - whether that …" at bounding box center [802, 442] width 663 height 79
click at [659, 530] on li "Exploring North Carolina's lakes and trails" at bounding box center [820, 530] width 625 height 20
click at [150, 38] on div at bounding box center [140, 37] width 37 height 37
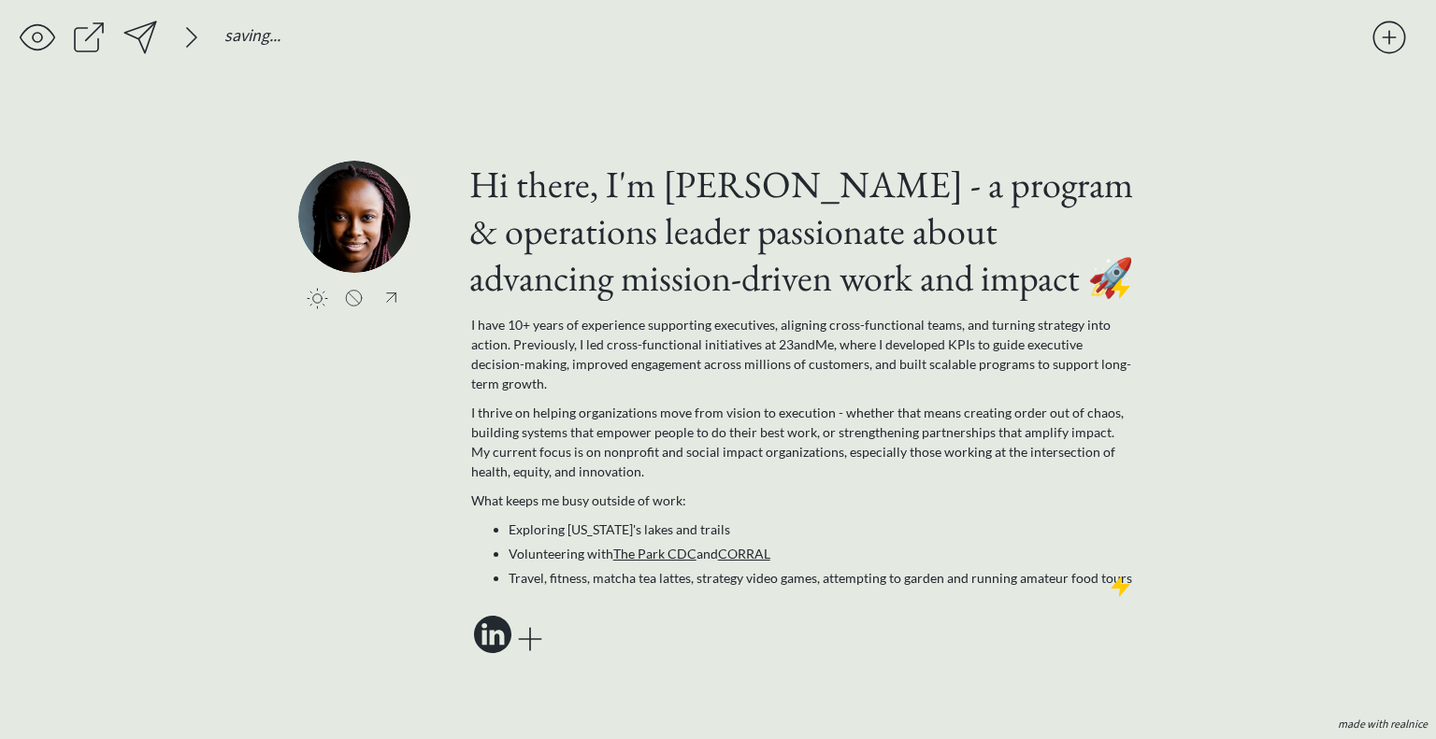
click at [470, 109] on div "click to upload a picture Hi there, I'm Liz Babalola - a program & operations l…" at bounding box center [717, 409] width 839 height 604
click at [137, 36] on div at bounding box center [140, 37] width 37 height 37
